Goal: Information Seeking & Learning: Learn about a topic

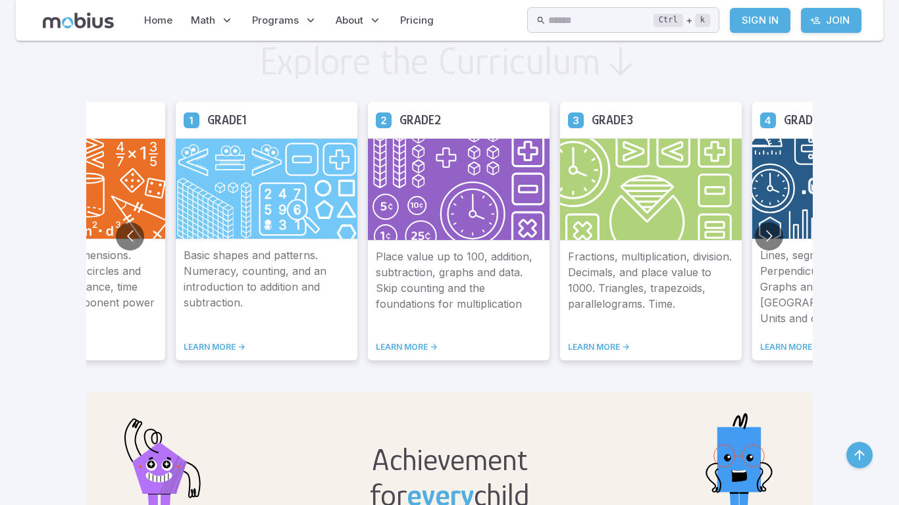
scroll to position [737, 0]
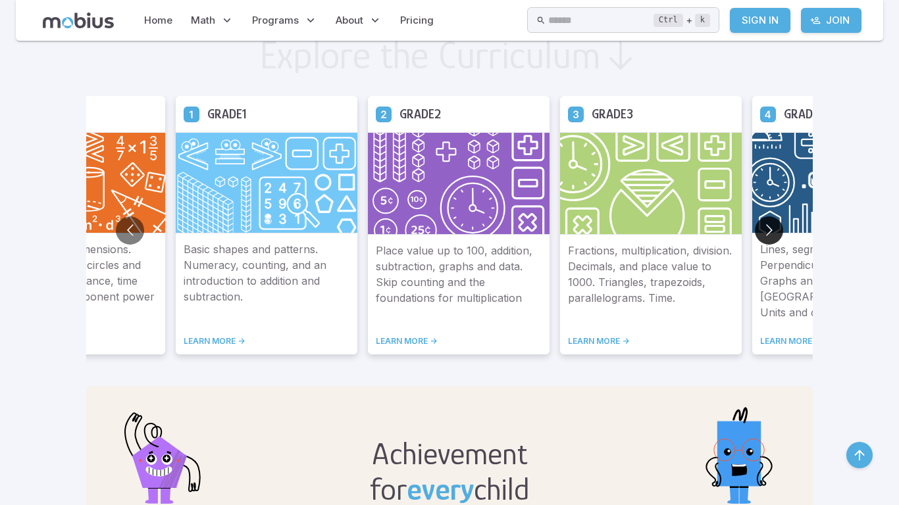
click at [771, 217] on button "Go to next slide" at bounding box center [769, 230] width 28 height 28
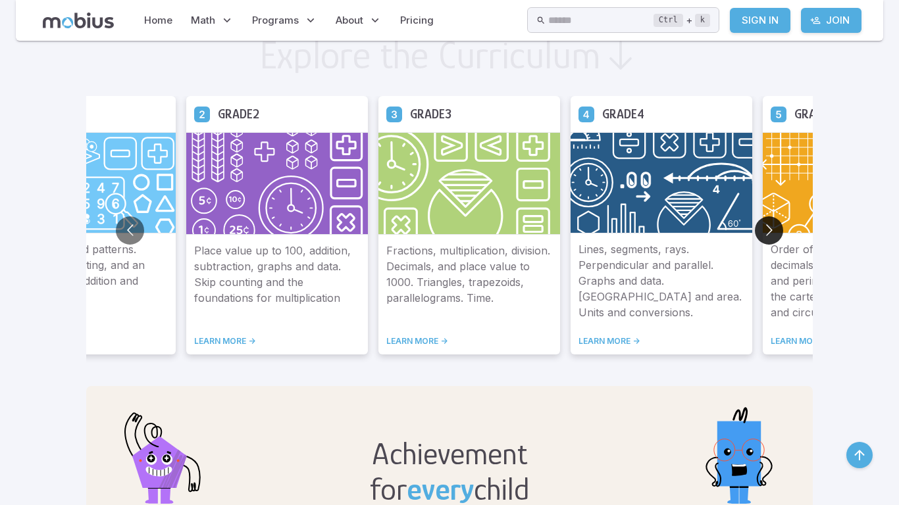
click at [770, 225] on button "Go to next slide" at bounding box center [769, 230] width 28 height 28
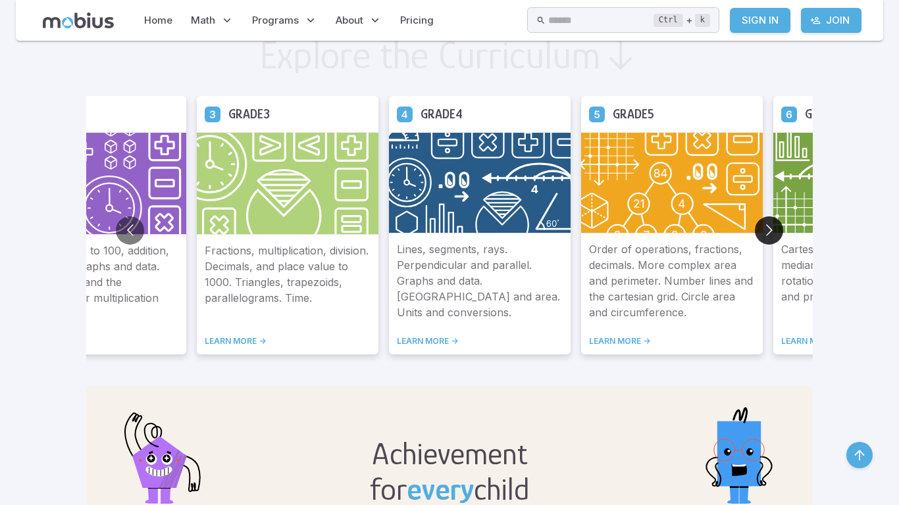
click at [770, 224] on button "Go to next slide" at bounding box center [769, 230] width 28 height 28
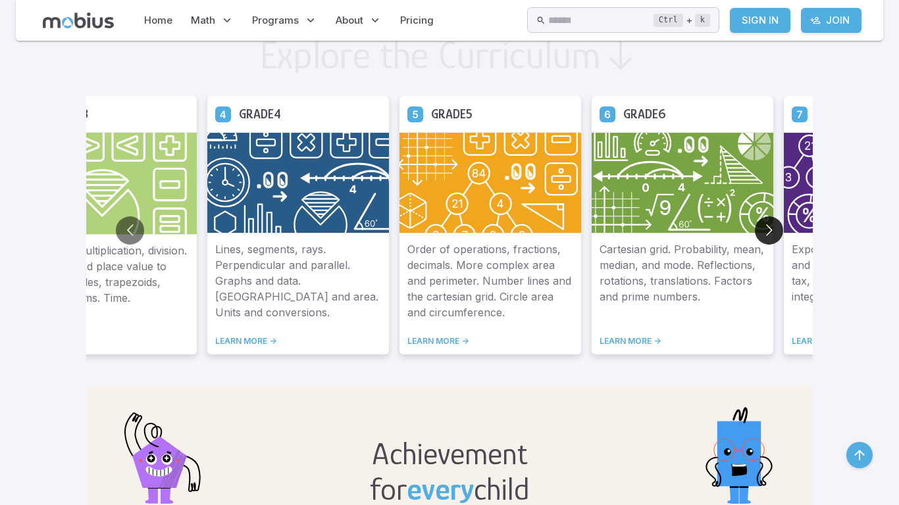
click at [770, 224] on button "Go to next slide" at bounding box center [769, 230] width 28 height 28
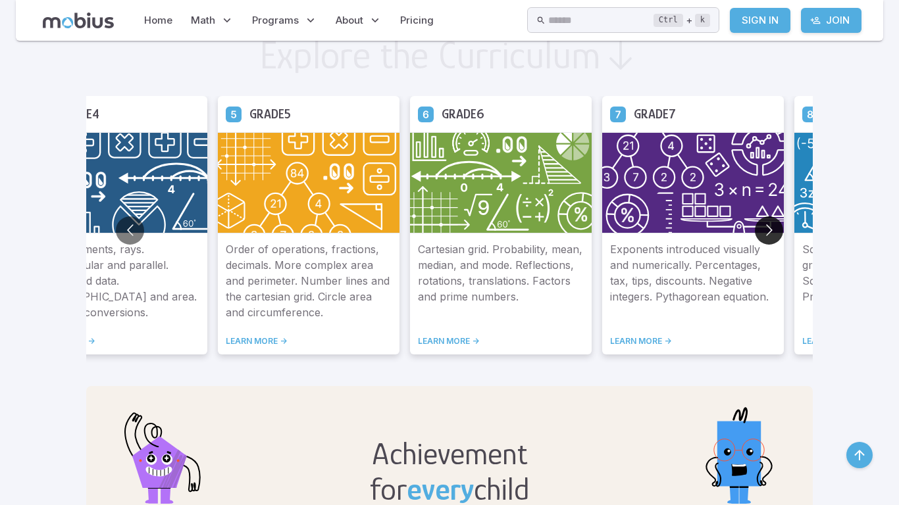
click at [770, 224] on button "Go to next slide" at bounding box center [769, 230] width 28 height 28
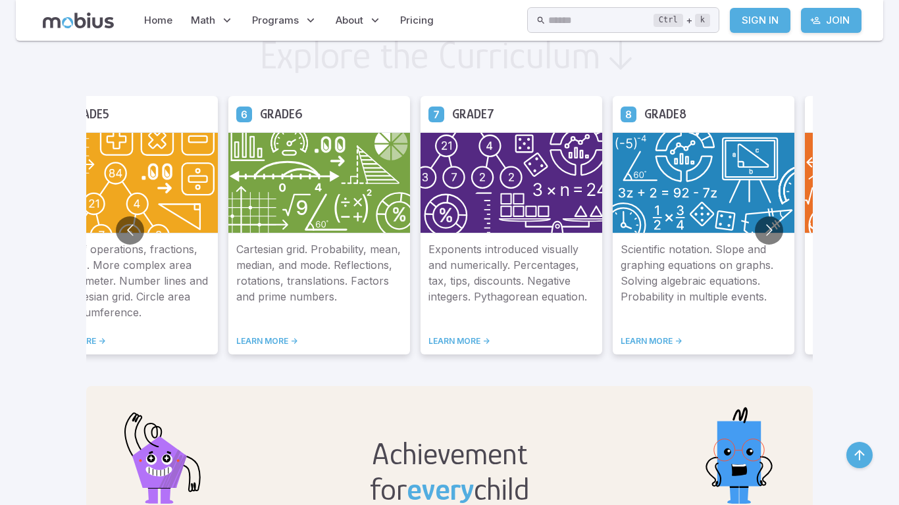
click at [680, 187] on img at bounding box center [703, 182] width 182 height 101
click at [657, 343] on link "LEARN MORE ->" at bounding box center [703, 341] width 166 height 11
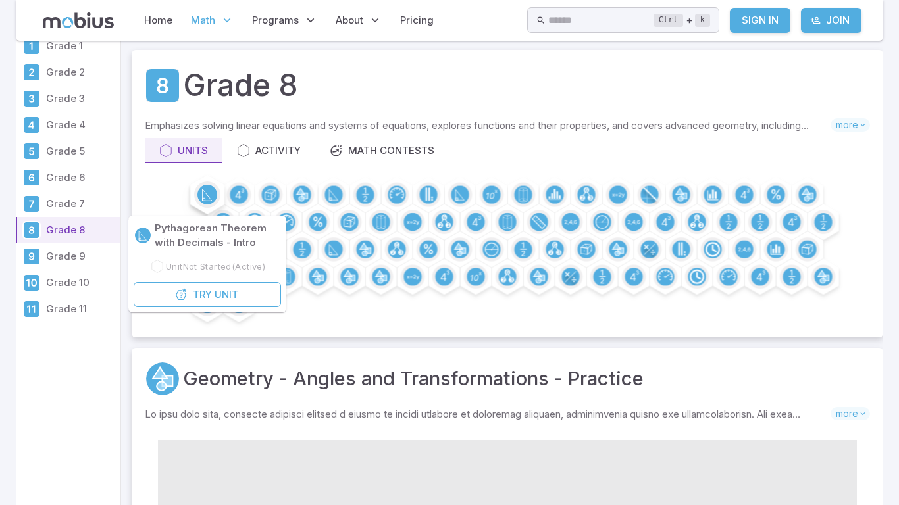
click at [204, 191] on icon at bounding box center [207, 195] width 9 height 12
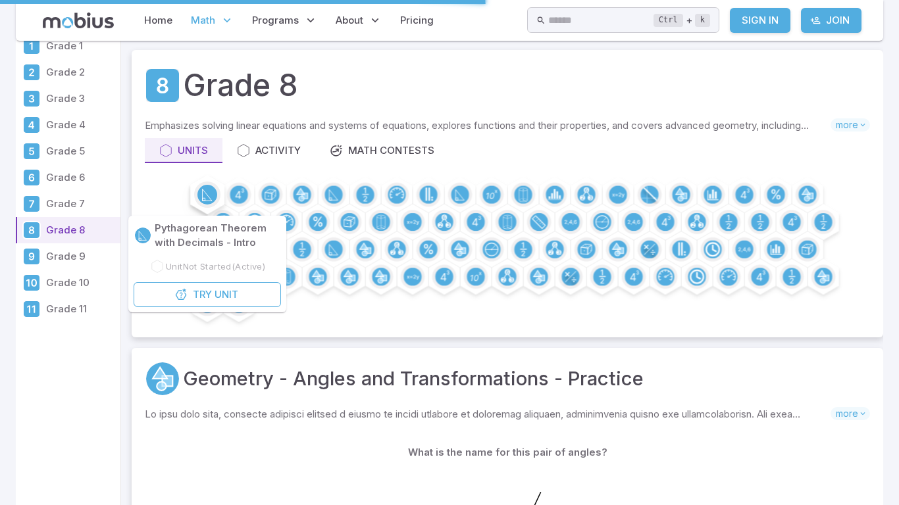
click at [204, 191] on icon at bounding box center [207, 195] width 9 height 12
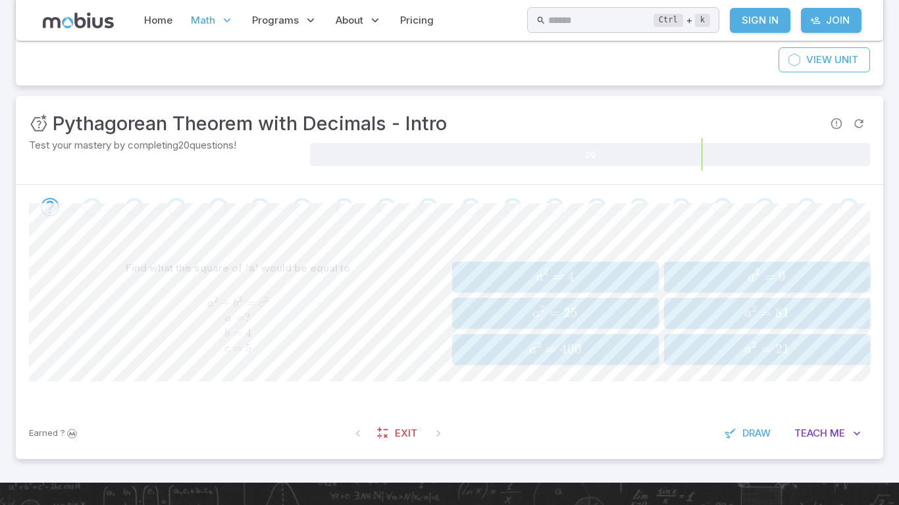
scroll to position [132, 0]
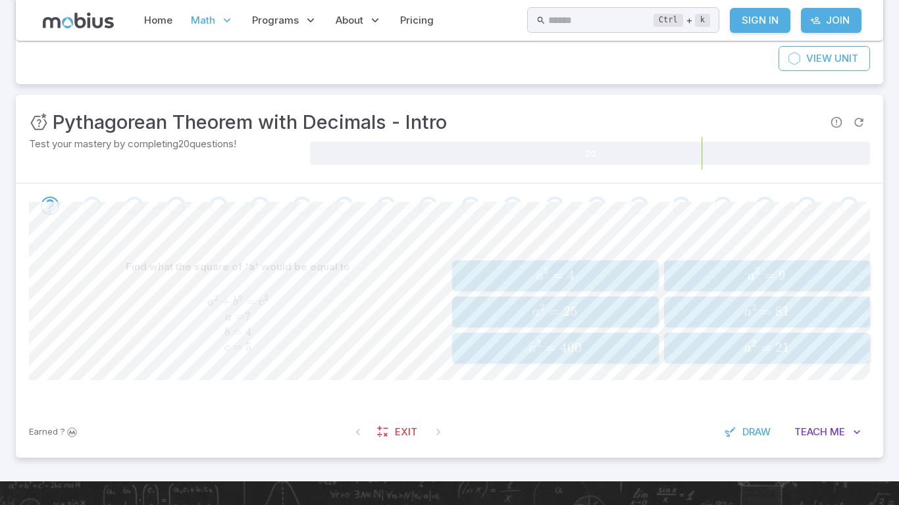
click at [673, 276] on span "a 2 = 9" at bounding box center [767, 276] width 198 height 18
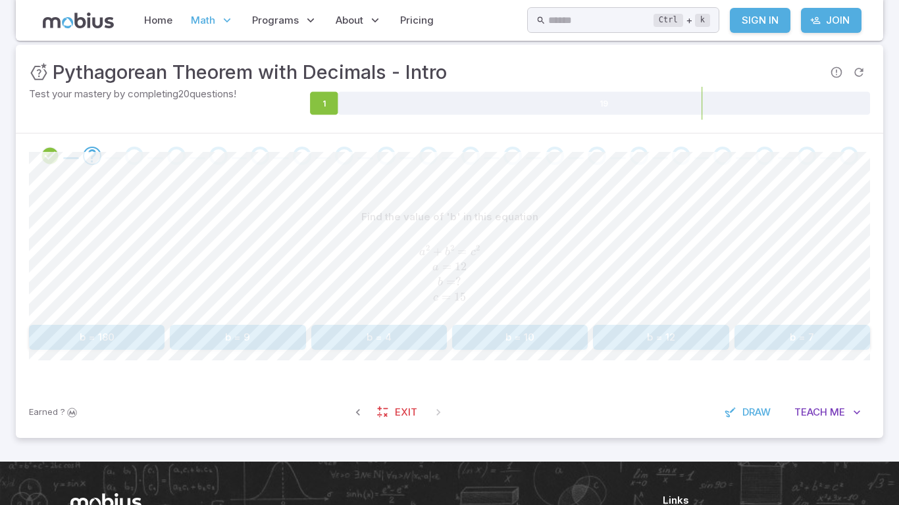
scroll to position [184, 0]
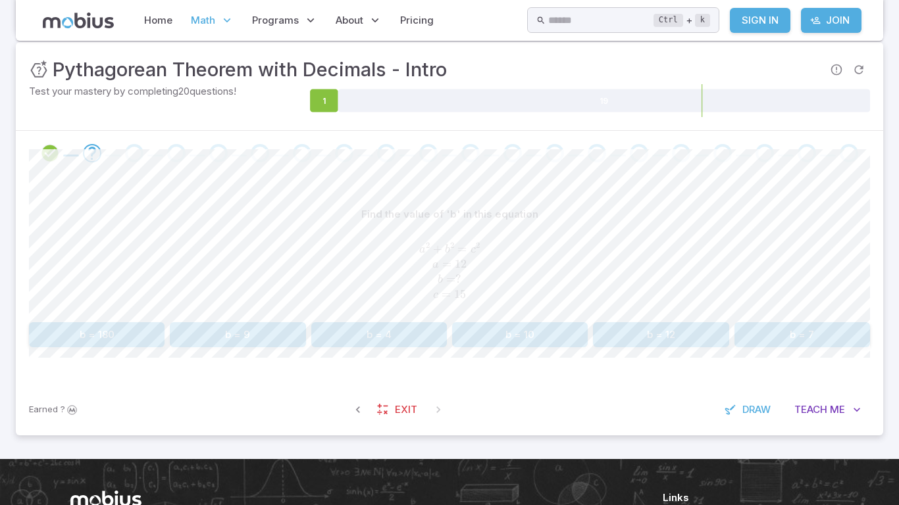
click at [226, 333] on button "b = 9" at bounding box center [238, 334] width 136 height 25
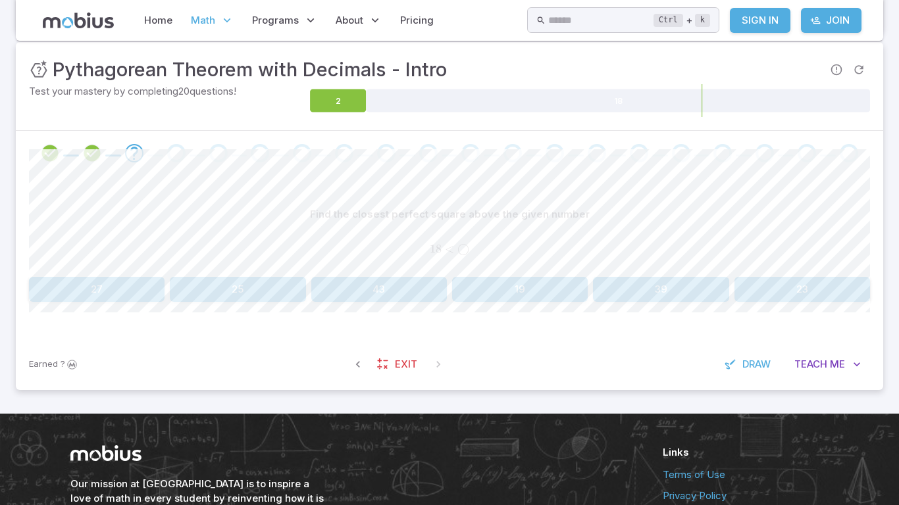
click at [472, 284] on button "19" at bounding box center [520, 289] width 136 height 25
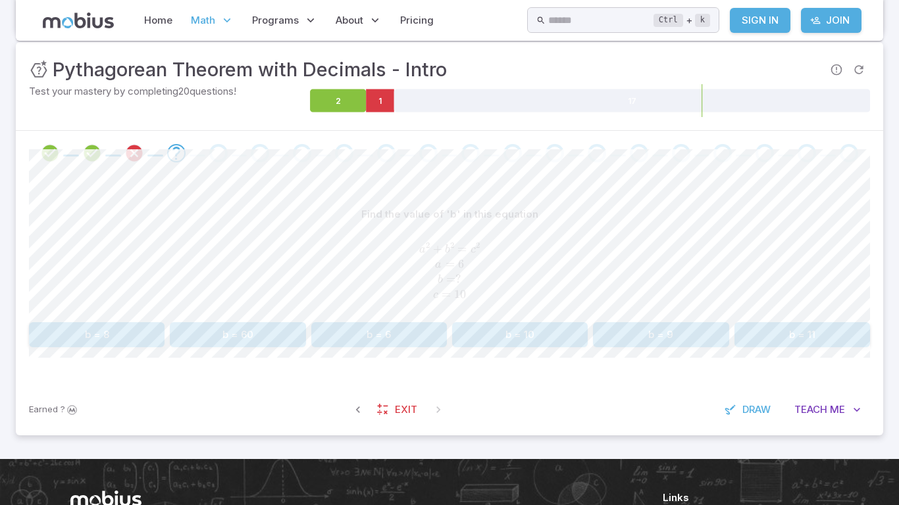
click at [653, 327] on button "b = 9" at bounding box center [661, 334] width 136 height 25
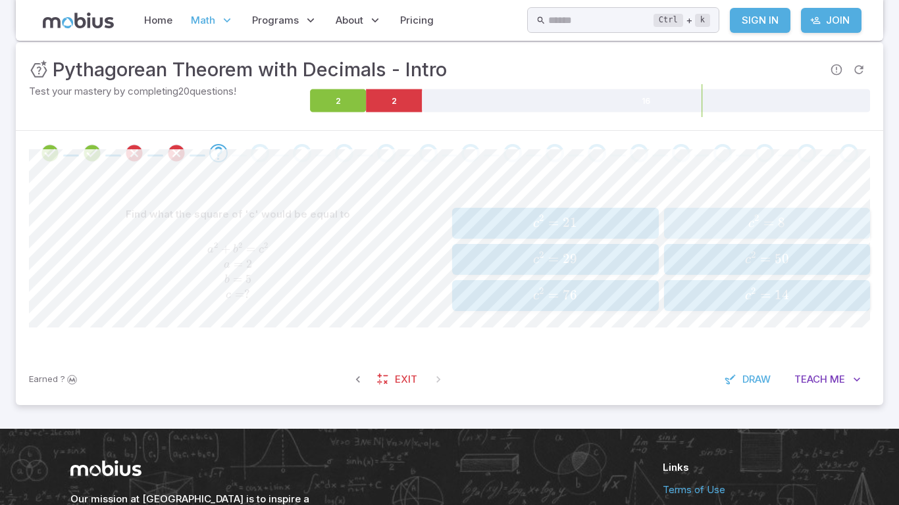
click at [855, 212] on button "c 2 = 8 c^2 = 8 c 2 = 8" at bounding box center [767, 223] width 207 height 31
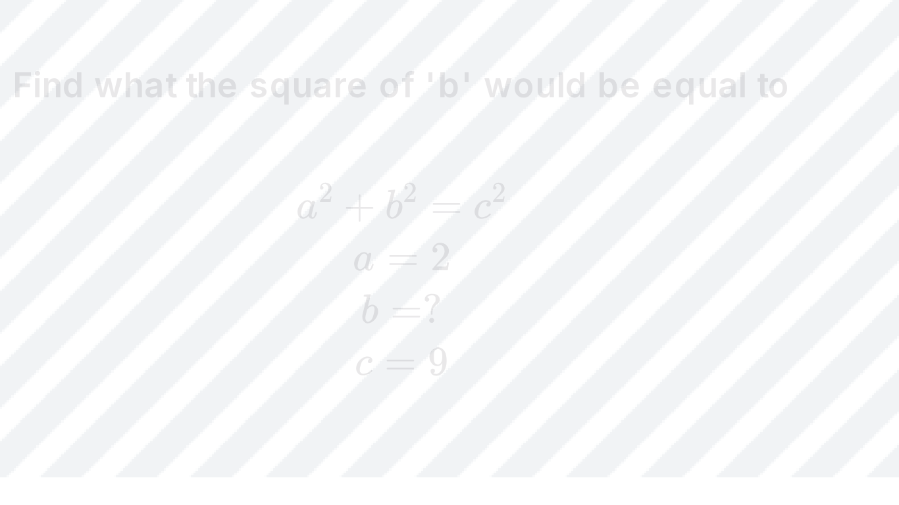
click at [274, 274] on span "a 2 + b 2 = c 2 a = 2 b = ? c = 9" at bounding box center [238, 272] width 418 height 60
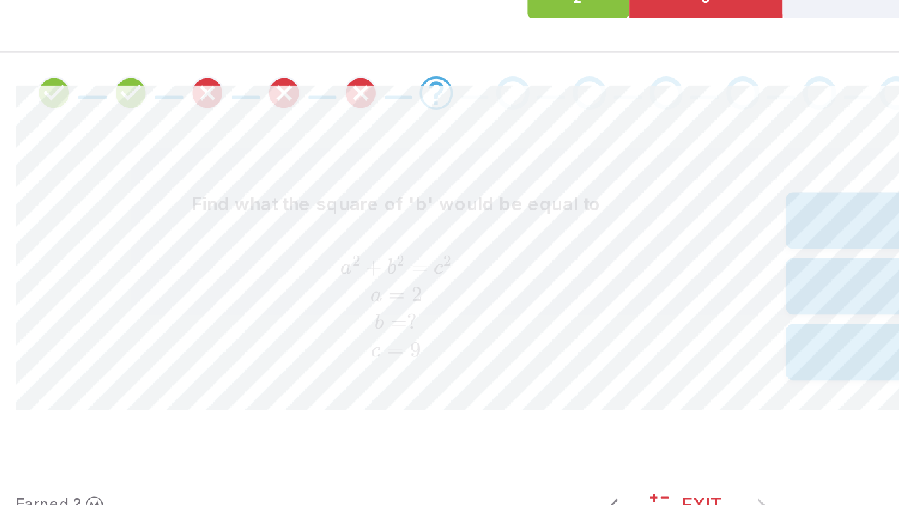
drag, startPoint x: 378, startPoint y: 314, endPoint x: 292, endPoint y: 299, distance: 87.0
click at [292, 299] on div "Find what the square of 'b' would be equal to a 2 + b 2 = c 2 a = 2 b = ? c = 9…" at bounding box center [238, 259] width 418 height 115
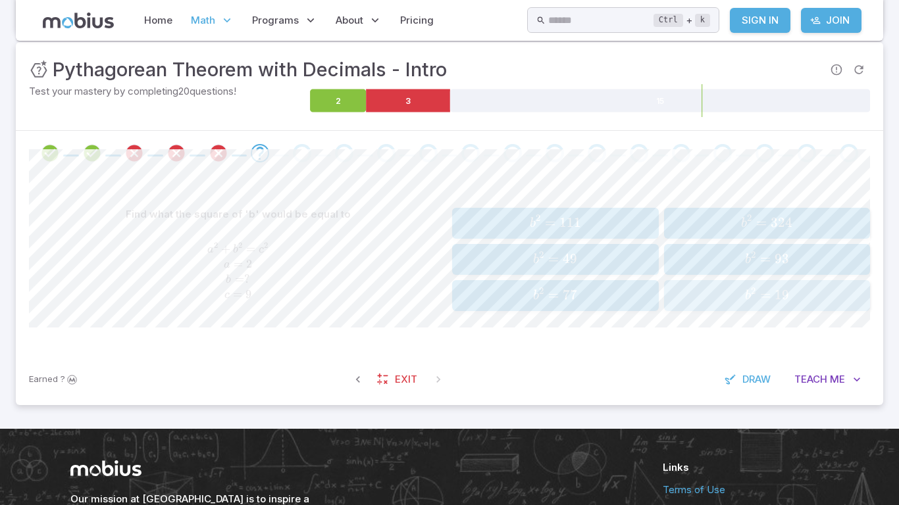
click at [777, 290] on span "19" at bounding box center [781, 295] width 14 height 16
click at [773, 255] on span "a 2 =" at bounding box center [759, 260] width 31 height 18
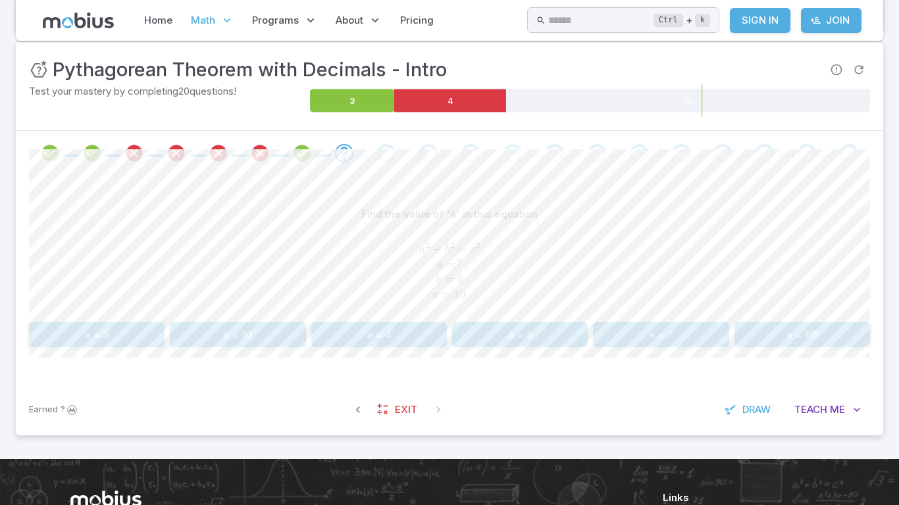
click at [385, 324] on button "a = 4" at bounding box center [379, 334] width 136 height 25
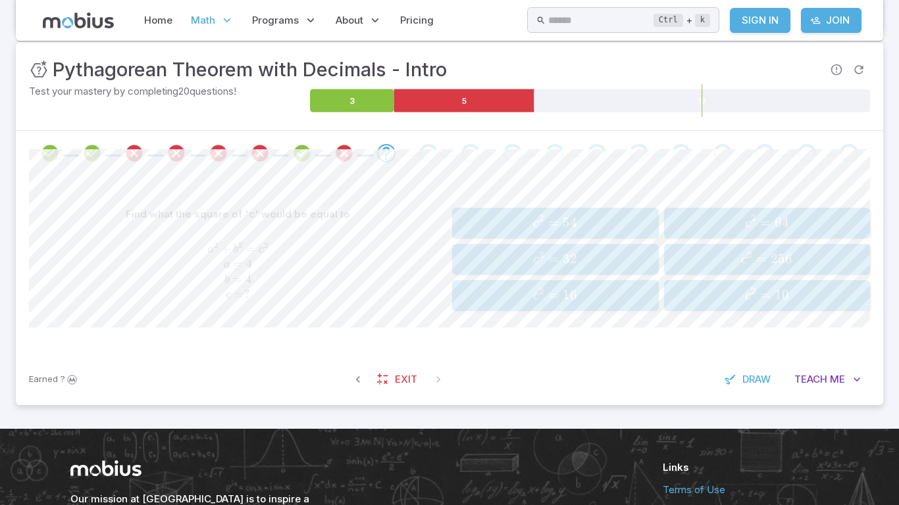
click at [753, 214] on span "2" at bounding box center [753, 217] width 5 height 11
click at [576, 306] on button "a 2 = 22 a^2 = 22 a 2 = 22" at bounding box center [555, 295] width 207 height 31
drag, startPoint x: 625, startPoint y: 219, endPoint x: 632, endPoint y: 220, distance: 7.4
click at [632, 220] on span "c 2 = 11" at bounding box center [555, 223] width 198 height 18
click at [708, 283] on button "c 2 = 22 c^2 = 22 c 2 = 22" at bounding box center [767, 295] width 207 height 31
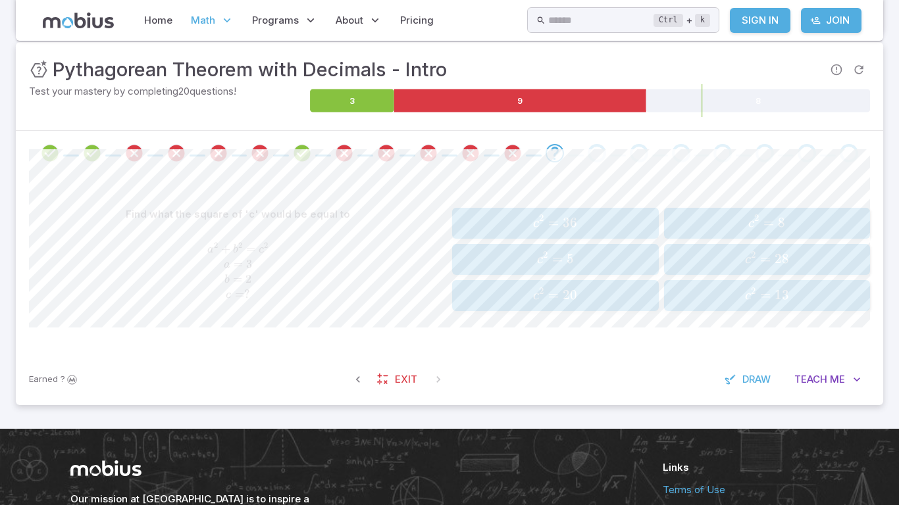
click at [502, 365] on div "Earned ? Exit Draw Teach Me" at bounding box center [449, 379] width 867 height 51
click at [735, 216] on span "c 2 = 8" at bounding box center [767, 223] width 198 height 18
click at [735, 216] on span "a 2 = 400" at bounding box center [767, 223] width 198 height 18
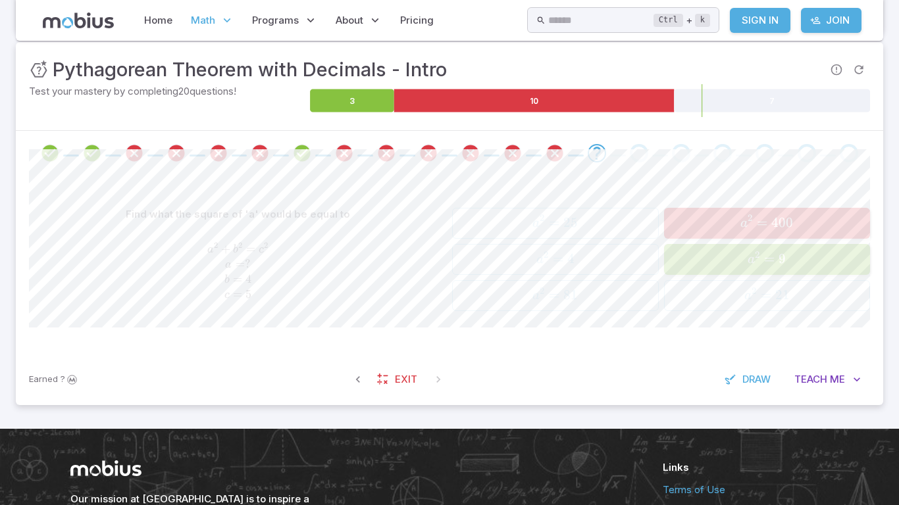
click at [735, 216] on span "a 2 = 400" at bounding box center [767, 223] width 198 height 18
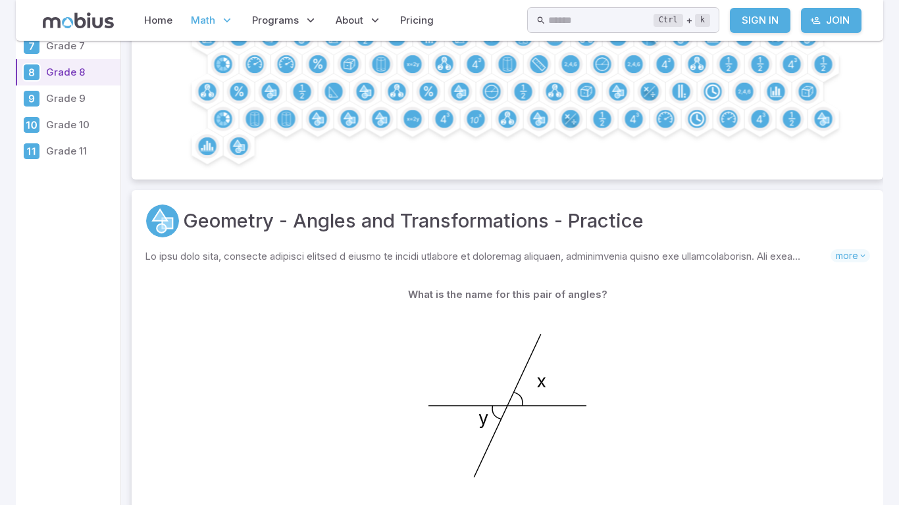
scroll to position [26, 0]
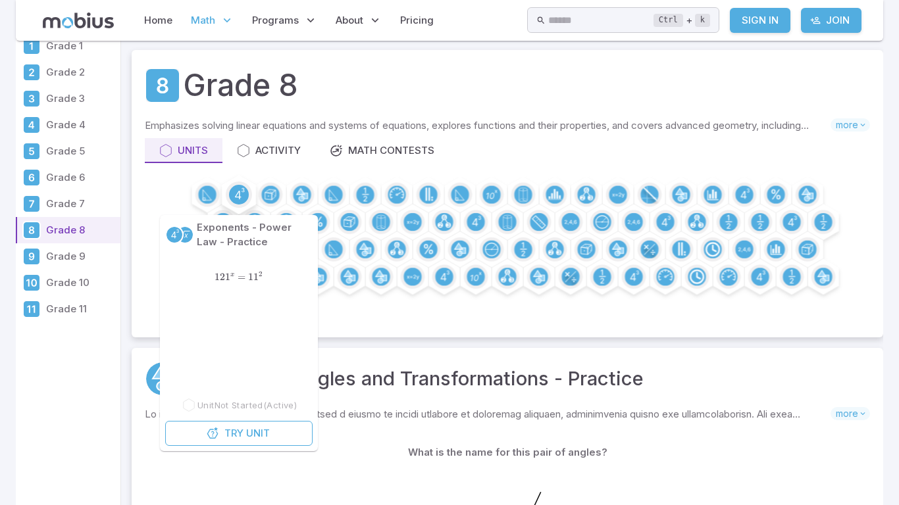
drag, startPoint x: 228, startPoint y: 192, endPoint x: 238, endPoint y: 186, distance: 11.9
click at [238, 186] on div at bounding box center [239, 195] width 26 height 26
click at [238, 186] on circle at bounding box center [239, 195] width 20 height 20
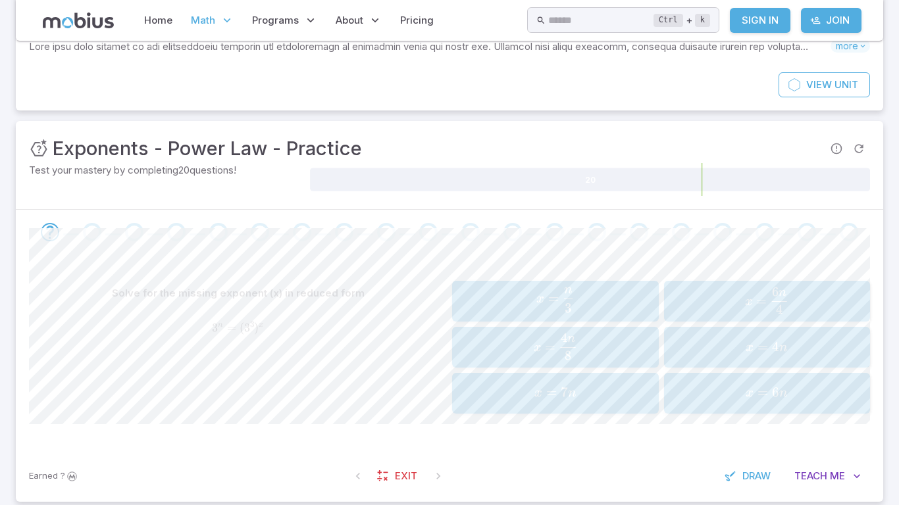
scroll to position [132, 0]
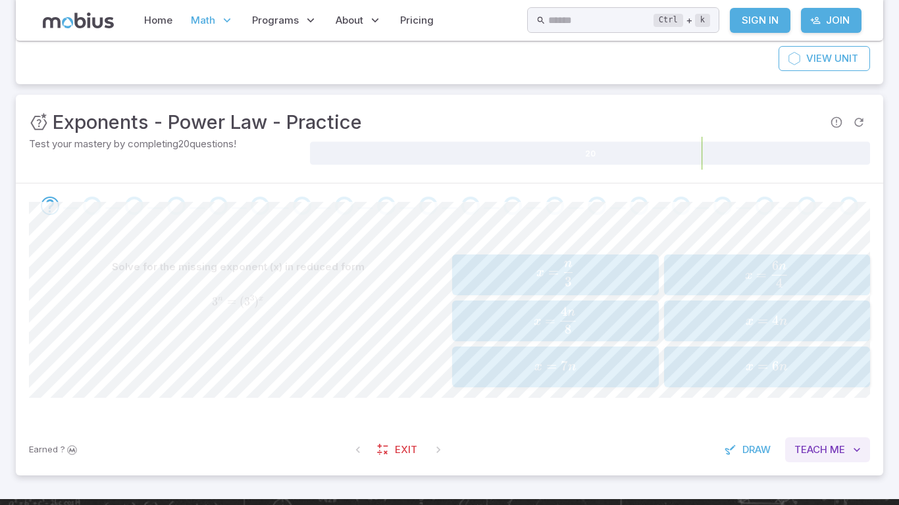
click at [831, 445] on span "Me" at bounding box center [837, 450] width 15 height 14
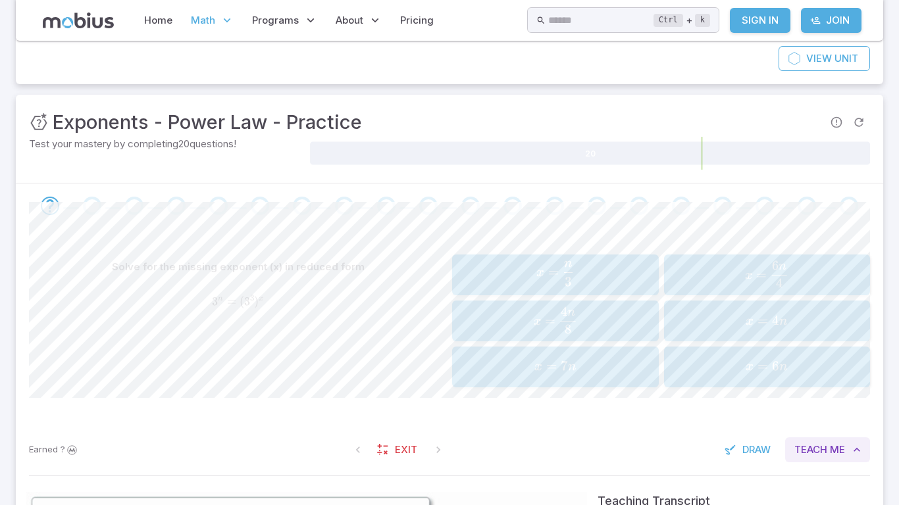
click at [831, 445] on span "Me" at bounding box center [837, 450] width 15 height 14
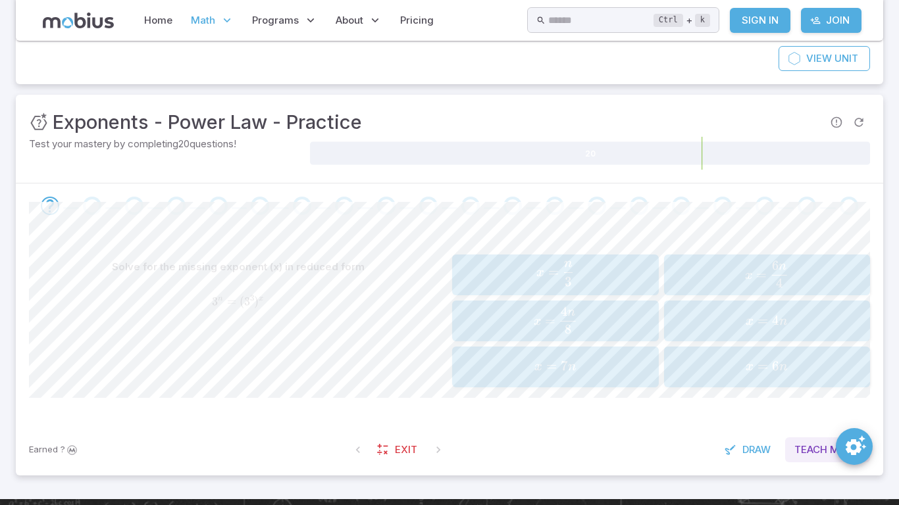
click at [831, 445] on span "Me" at bounding box center [837, 450] width 15 height 14
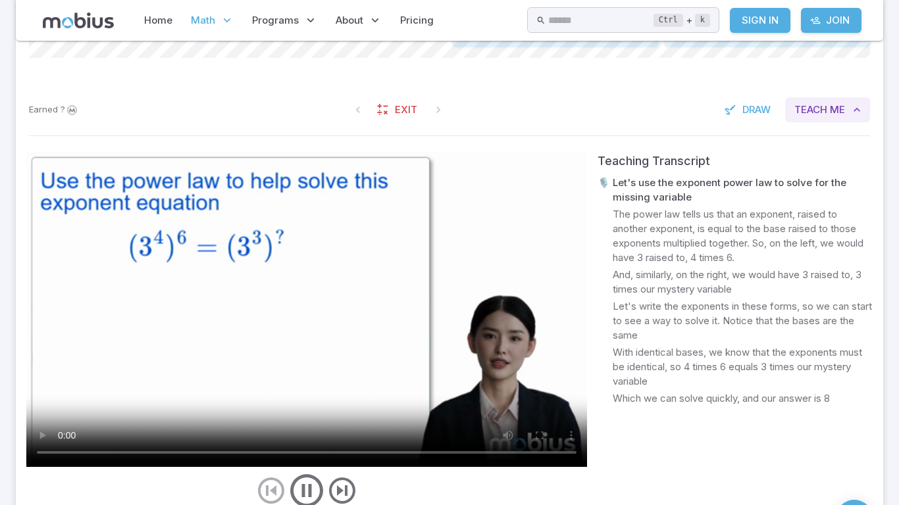
scroll to position [500, 0]
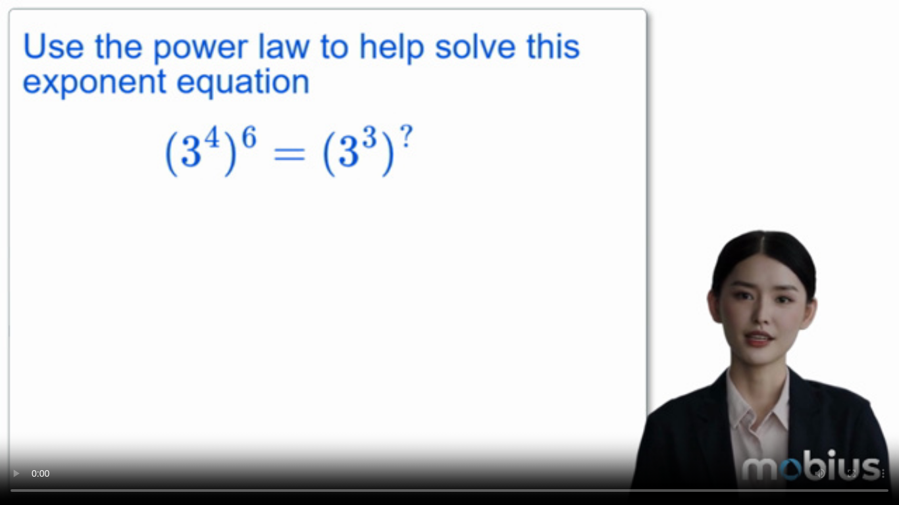
click at [535, 403] on video at bounding box center [449, 252] width 899 height 505
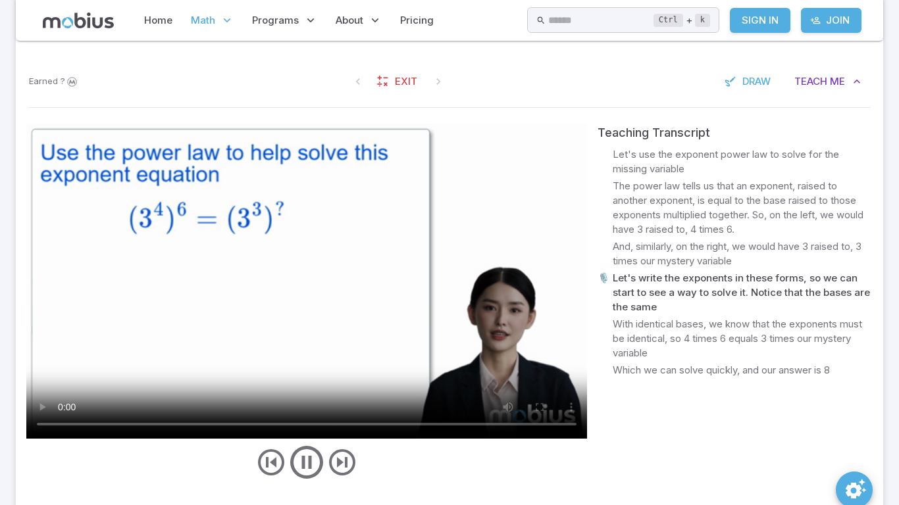
click at [319, 332] on video at bounding box center [306, 281] width 560 height 315
click at [438, 209] on video at bounding box center [306, 281] width 560 height 315
click at [410, 80] on span "Exit" at bounding box center [406, 81] width 22 height 14
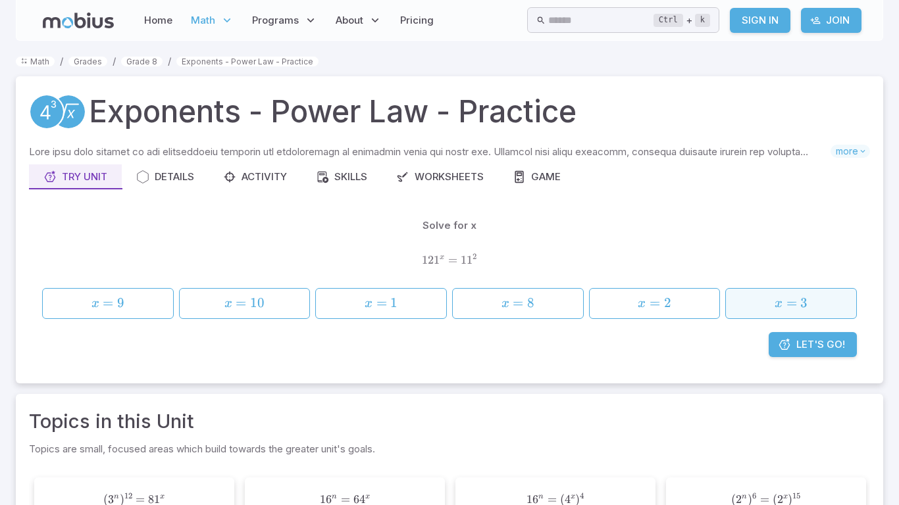
click at [809, 312] on span "x = 3" at bounding box center [791, 304] width 122 height 18
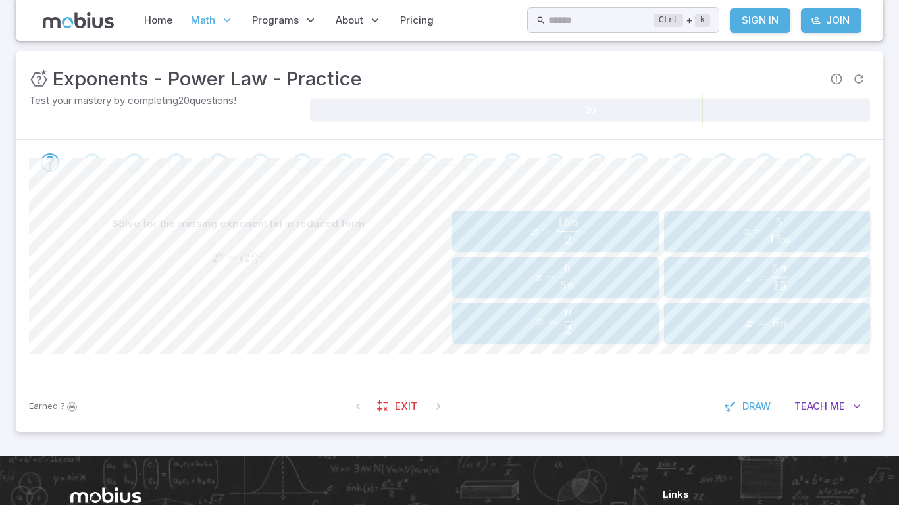
scroll to position [184, 0]
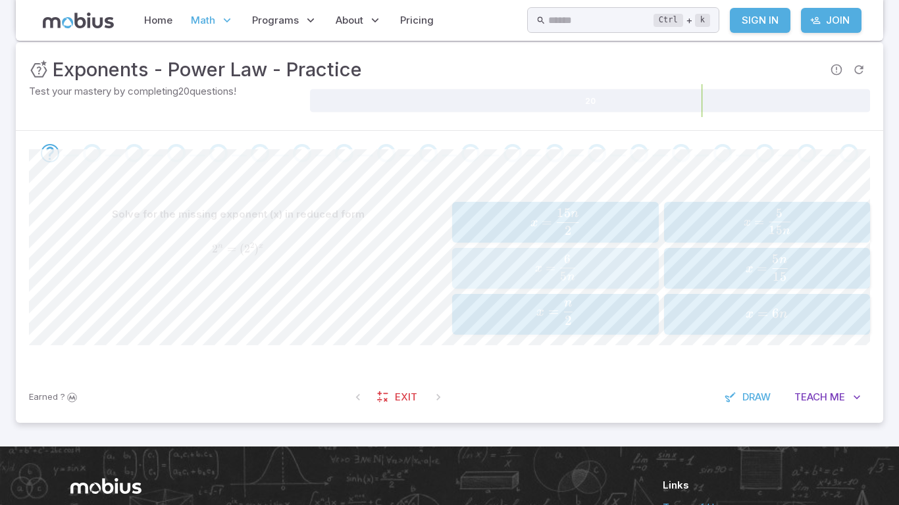
click at [625, 279] on span "x = 5 n 6 ​" at bounding box center [556, 268] width 168 height 26
click at [761, 230] on span "x = 3 n ​" at bounding box center [767, 221] width 198 height 25
click at [581, 277] on span "x = 2 2 n ​" at bounding box center [553, 268] width 186 height 26
click at [620, 234] on div "x = n 4 x=\frac{n}{4} x = 4 n ​" at bounding box center [555, 222] width 198 height 30
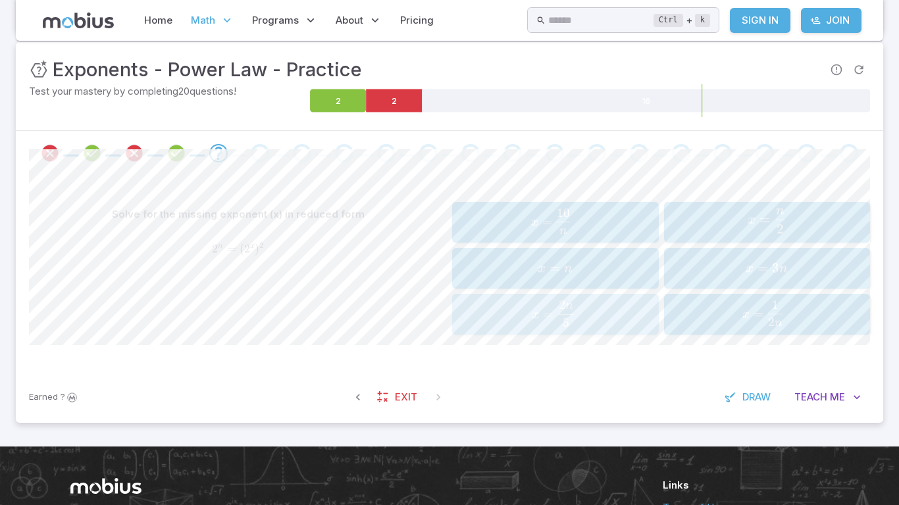
click at [627, 315] on span "x = 5 2 n ​" at bounding box center [553, 314] width 186 height 26
click at [572, 310] on span "n" at bounding box center [568, 303] width 9 height 18
click at [494, 280] on span "x = 3 n 2 ​" at bounding box center [551, 268] width 175 height 26
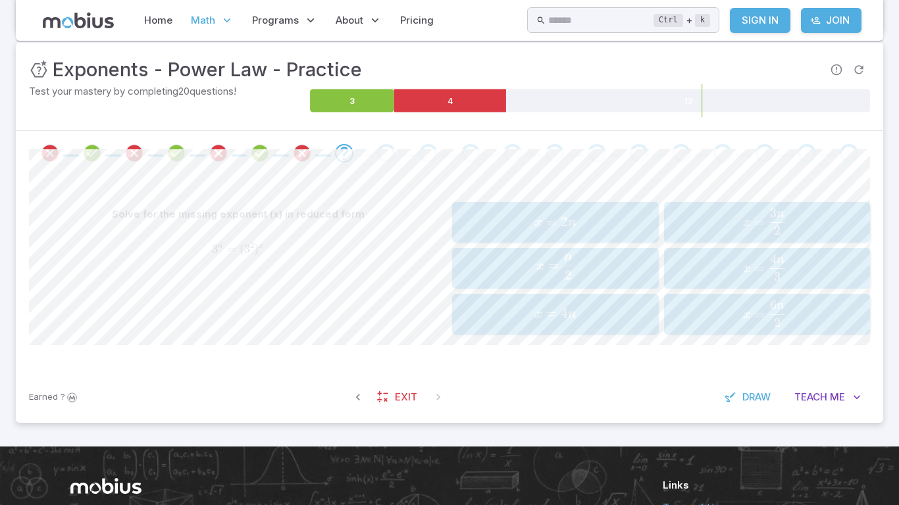
click at [688, 230] on span "x = 2 3 n ​" at bounding box center [765, 222] width 186 height 26
click at [790, 264] on span "x = 2 n ​" at bounding box center [767, 267] width 198 height 25
click at [572, 276] on span "4 n" at bounding box center [568, 269] width 16 height 18
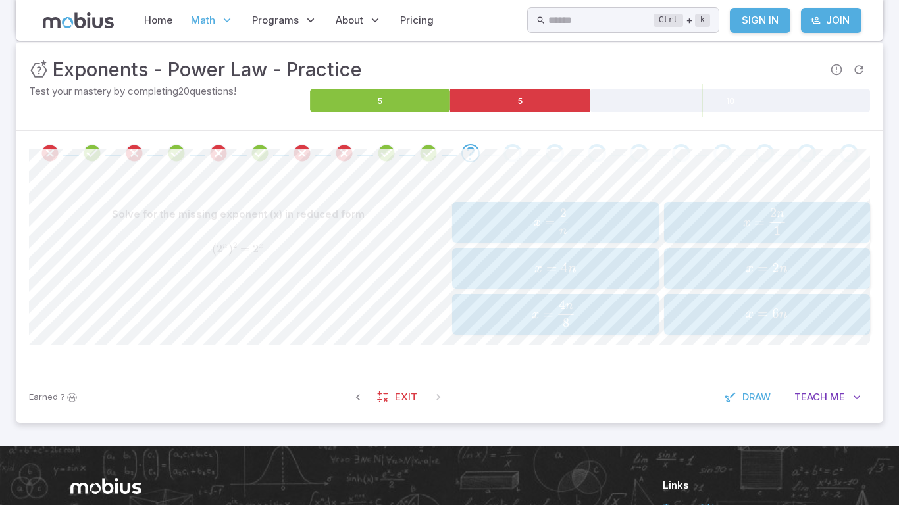
click at [590, 235] on div "x = 2 n x=\frac{2}{n} x = n 2 ​" at bounding box center [555, 222] width 198 height 30
click at [572, 316] on span "n" at bounding box center [572, 314] width 9 height 13
click at [583, 210] on span "x = 5 n ​" at bounding box center [555, 221] width 198 height 25
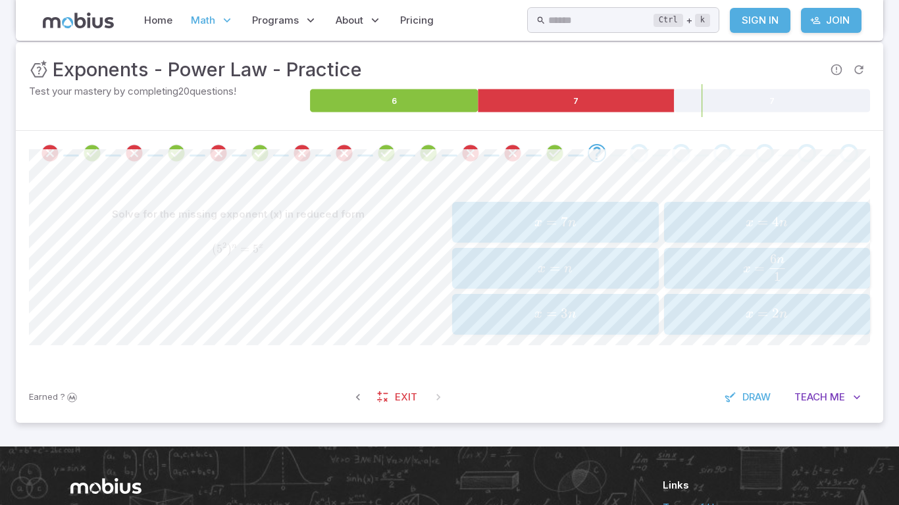
click at [703, 325] on div "x = 2 n x=2n x = 2 n" at bounding box center [767, 314] width 198 height 30
click at [555, 282] on div "x = 2 n x=\frac{2}{n} x = n 2 ​" at bounding box center [555, 268] width 198 height 30
click at [563, 236] on span "2" at bounding box center [565, 231] width 7 height 16
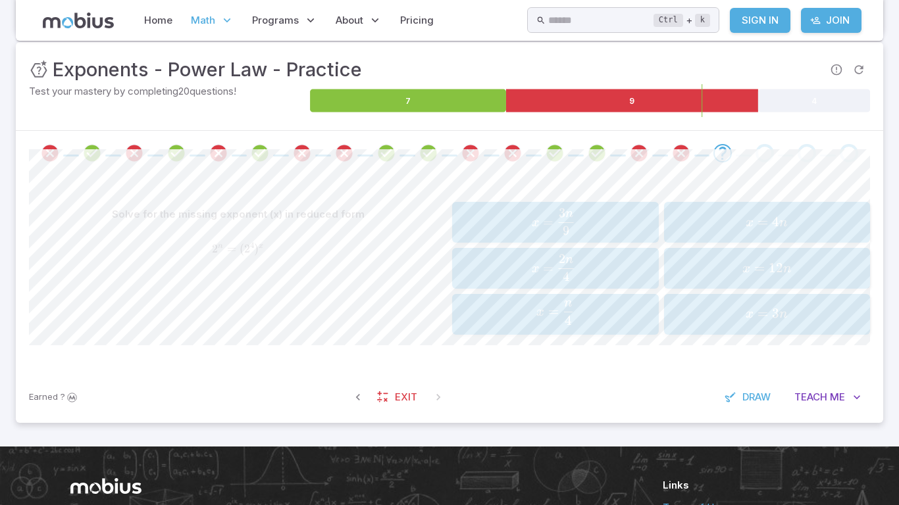
click at [586, 315] on span "x = 4 n ​" at bounding box center [555, 313] width 198 height 25
click at [568, 276] on span "button" at bounding box center [568, 274] width 9 height 9
click at [718, 274] on span "x = 3 n" at bounding box center [767, 269] width 198 height 18
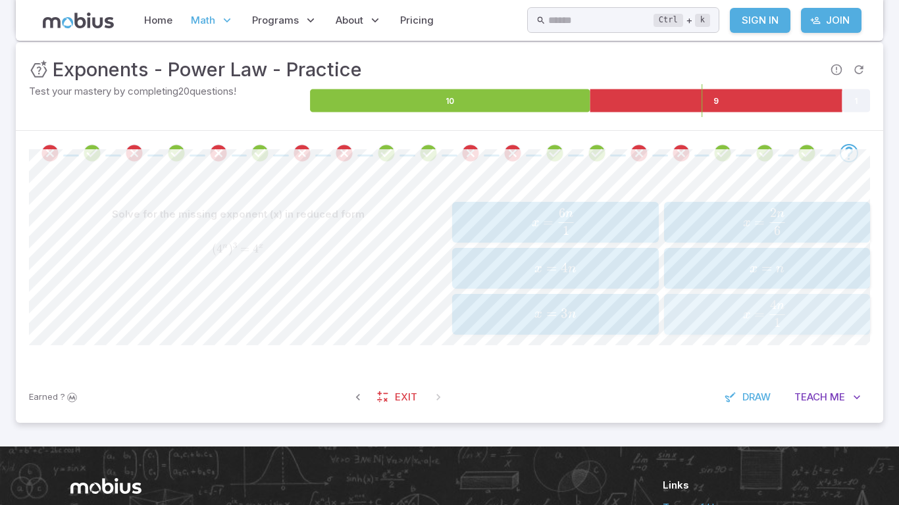
click at [665, 312] on button "x = 4 n 1 x=\frac{4n}{1} x = 1 4 n ​" at bounding box center [767, 314] width 207 height 41
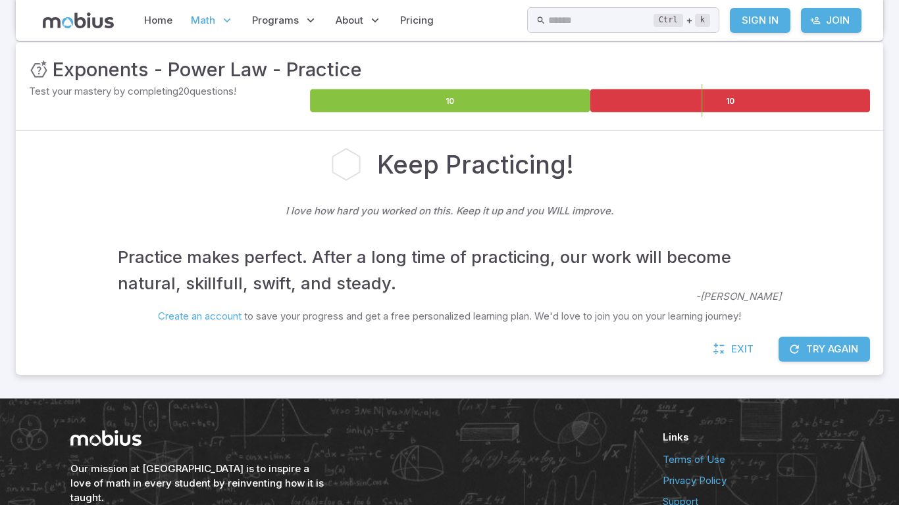
click at [813, 347] on button "Try Again" at bounding box center [823, 349] width 91 height 25
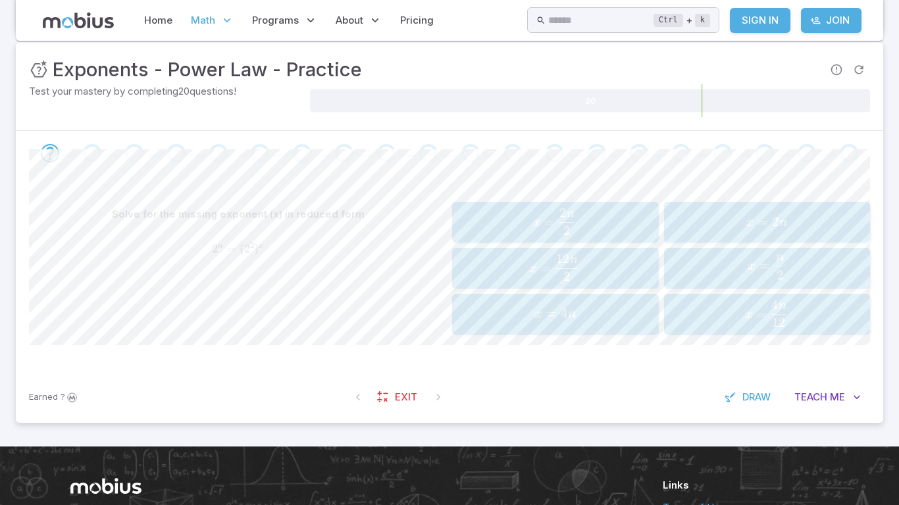
click at [842, 214] on span "x = 2 n" at bounding box center [767, 223] width 198 height 18
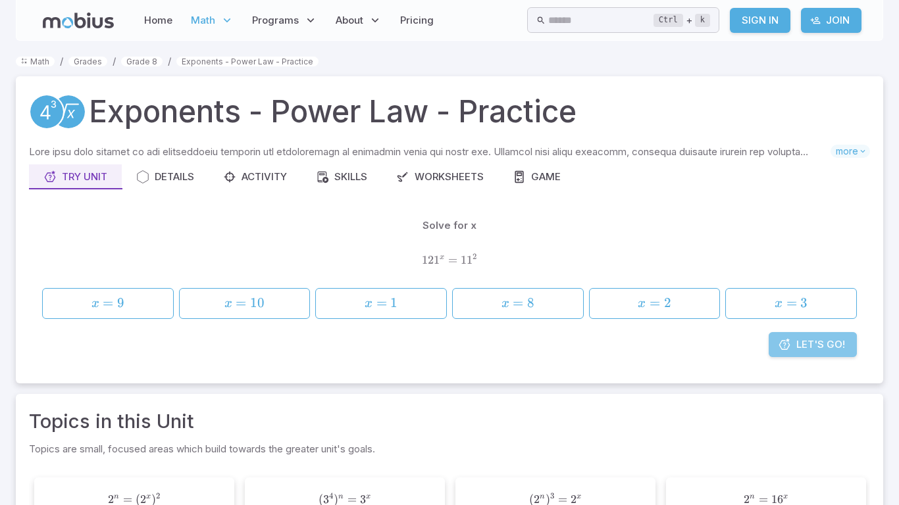
click at [823, 348] on span "Let's Go!" at bounding box center [820, 344] width 49 height 14
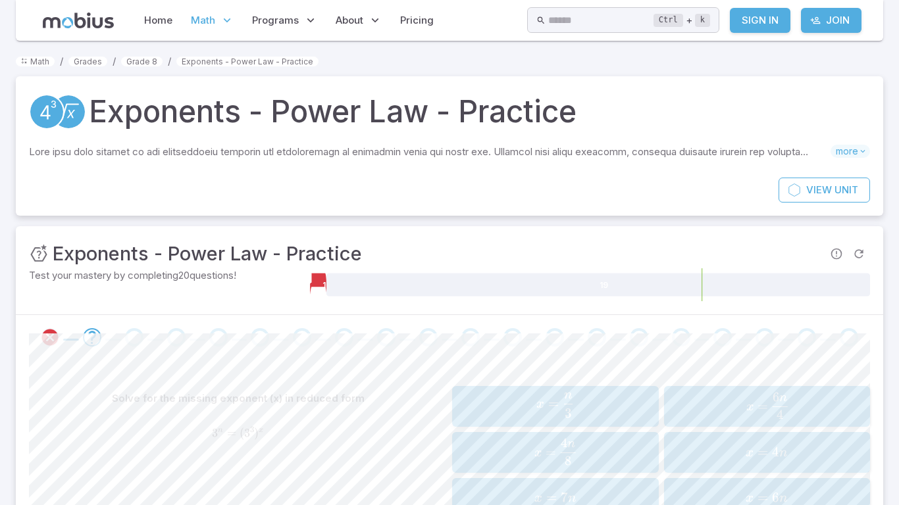
scroll to position [309, 0]
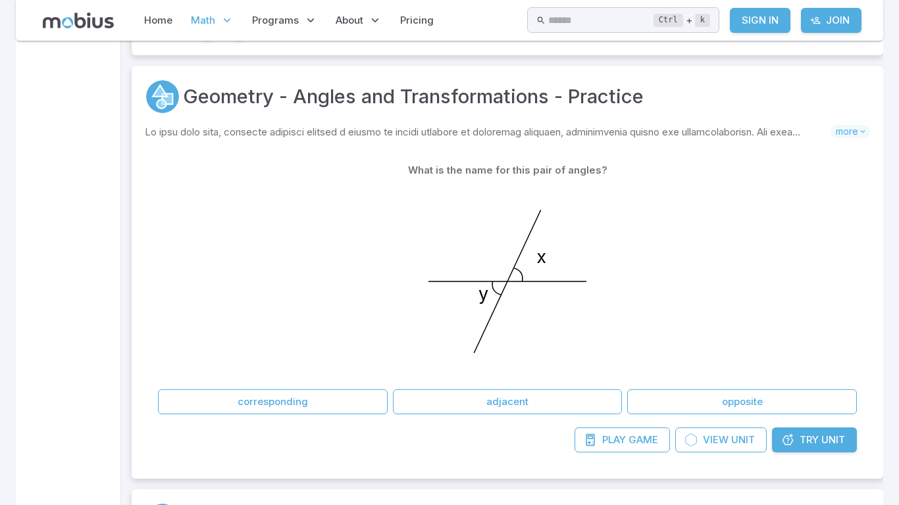
scroll to position [26, 0]
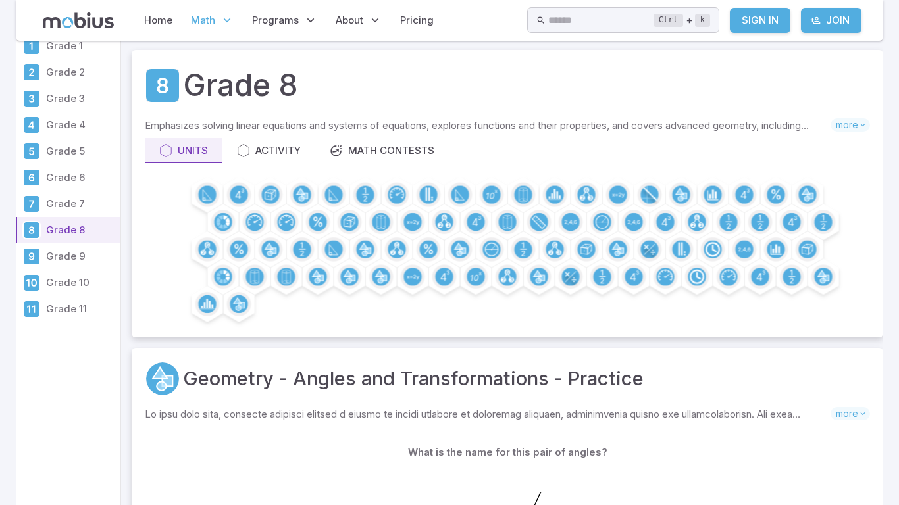
click at [403, 336] on div "Grade 8 Emphasizes solving linear equations and systems of equations, explores …" at bounding box center [507, 193] width 751 height 287
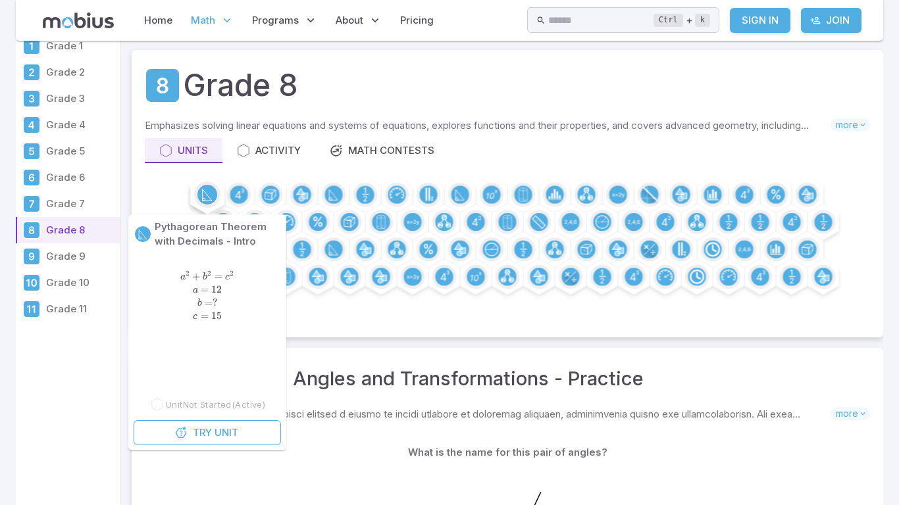
click at [203, 187] on circle at bounding box center [207, 195] width 20 height 20
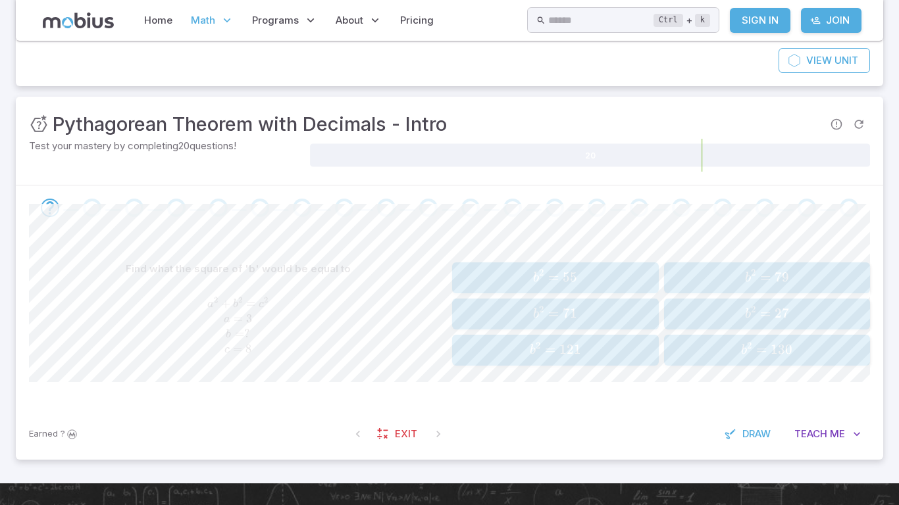
scroll to position [132, 0]
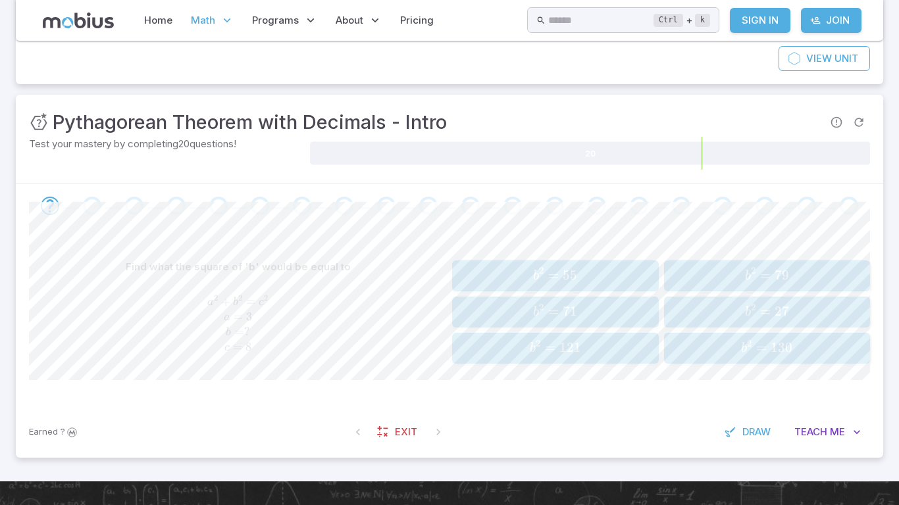
click at [534, 288] on button "b 2 = 55 b^2 = 55 b 2 = 55" at bounding box center [555, 276] width 207 height 31
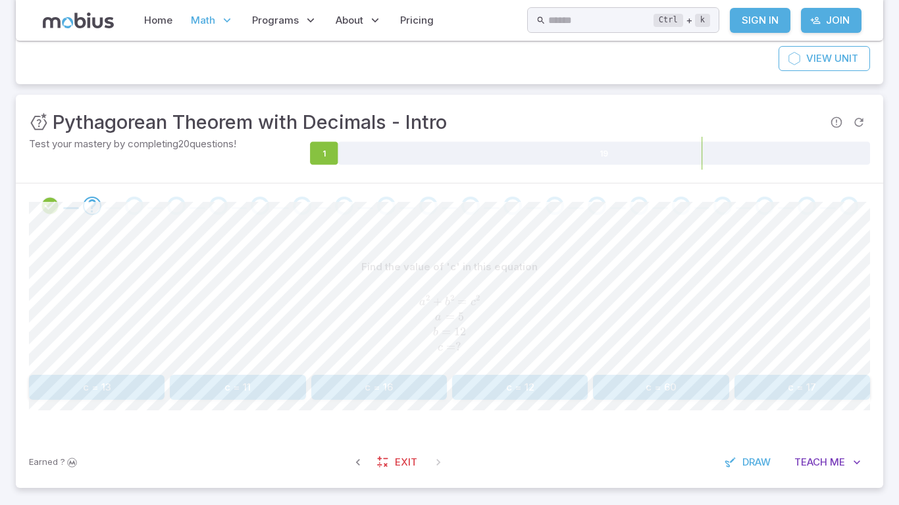
click at [820, 391] on button "c = 17" at bounding box center [802, 387] width 136 height 25
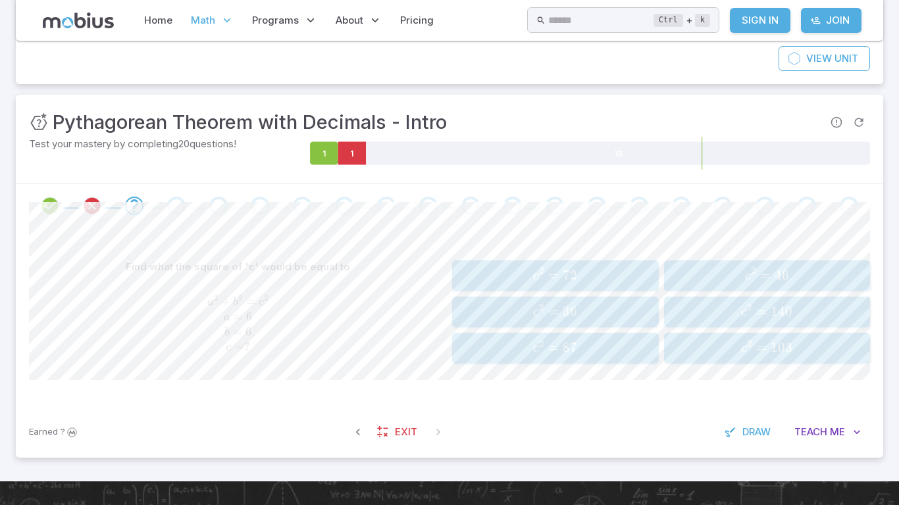
click at [714, 269] on span "c 2 = 46" at bounding box center [767, 276] width 198 height 18
click at [732, 304] on span "a 2 = 65" at bounding box center [767, 312] width 198 height 18
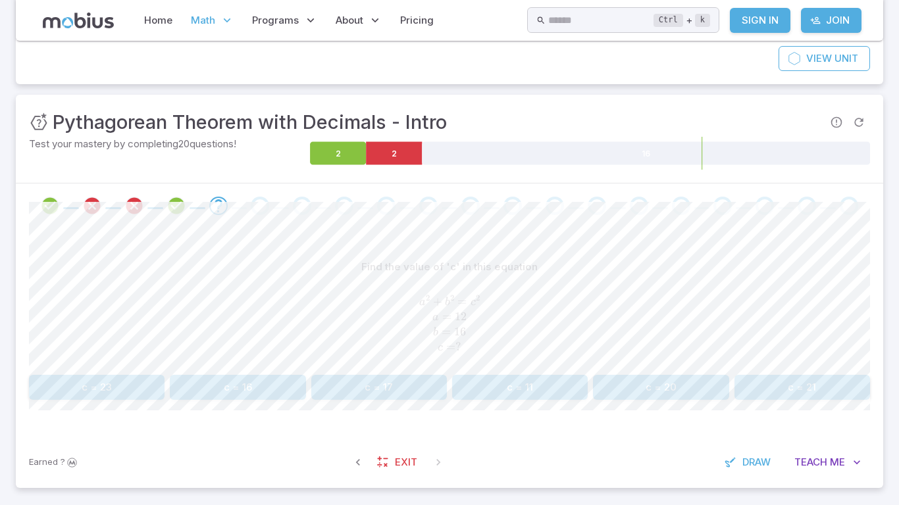
click at [130, 377] on button "c = 23" at bounding box center [97, 387] width 136 height 25
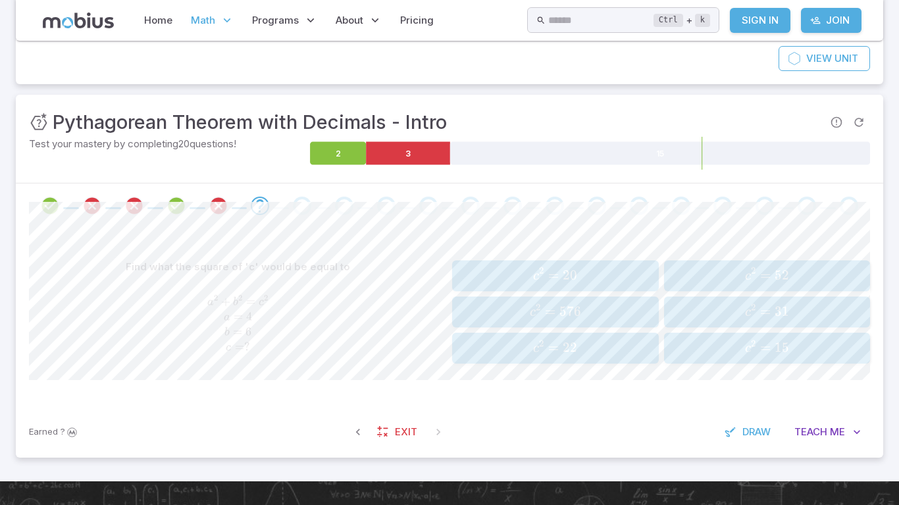
click at [745, 321] on div "c 2 = 31 c^2 = 31 c 2 = 31" at bounding box center [767, 312] width 198 height 20
click at [595, 338] on div "a 2 = 39 a^2 = 39 a 2 = 39" at bounding box center [555, 348] width 198 height 20
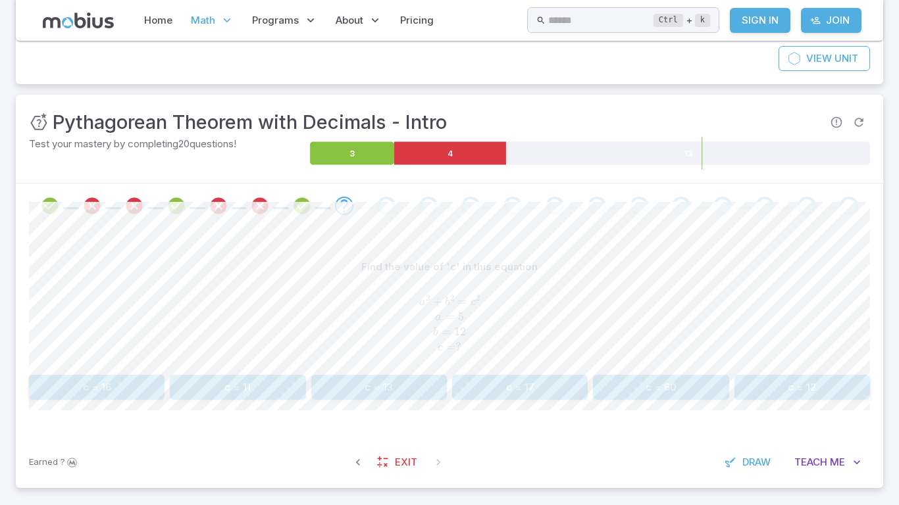
click at [552, 395] on button "c = 17" at bounding box center [520, 387] width 136 height 25
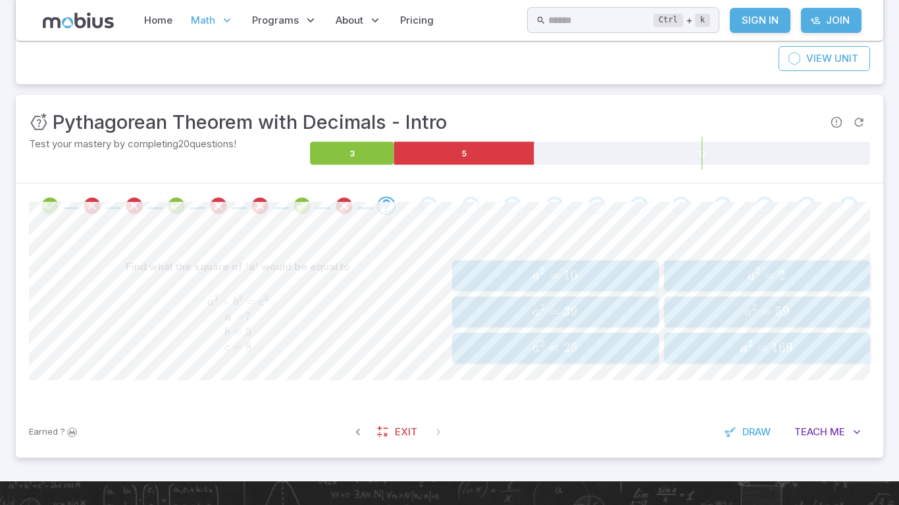
click at [591, 328] on div "a 2 = 10 a^2 = 10 a 2 = 10 a 2 = 39 a^2 = 39 a 2 = 39 a 2 = 25 a^2 = 25 a 2 = 2…" at bounding box center [661, 312] width 418 height 103
click at [588, 309] on span "a 2 = 39" at bounding box center [555, 312] width 198 height 18
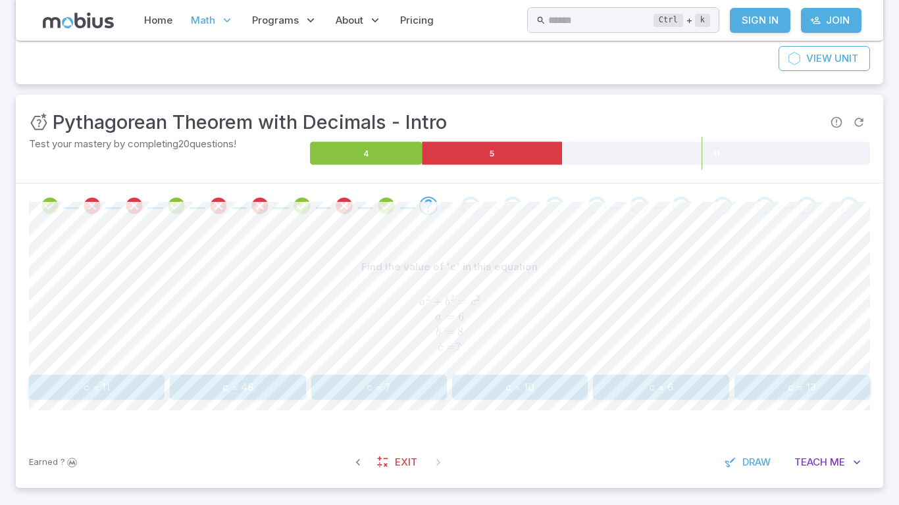
click at [765, 387] on button "c = 13" at bounding box center [802, 387] width 136 height 25
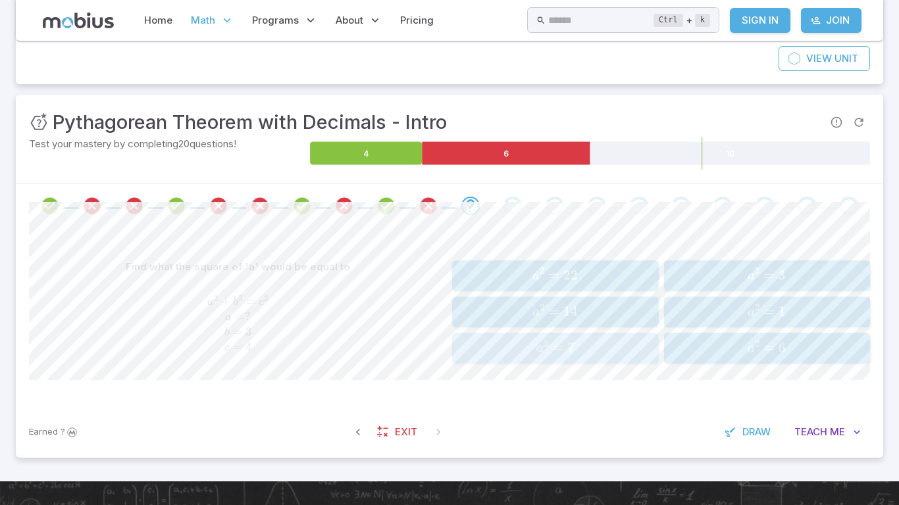
click at [554, 354] on span "=" at bounding box center [558, 347] width 11 height 16
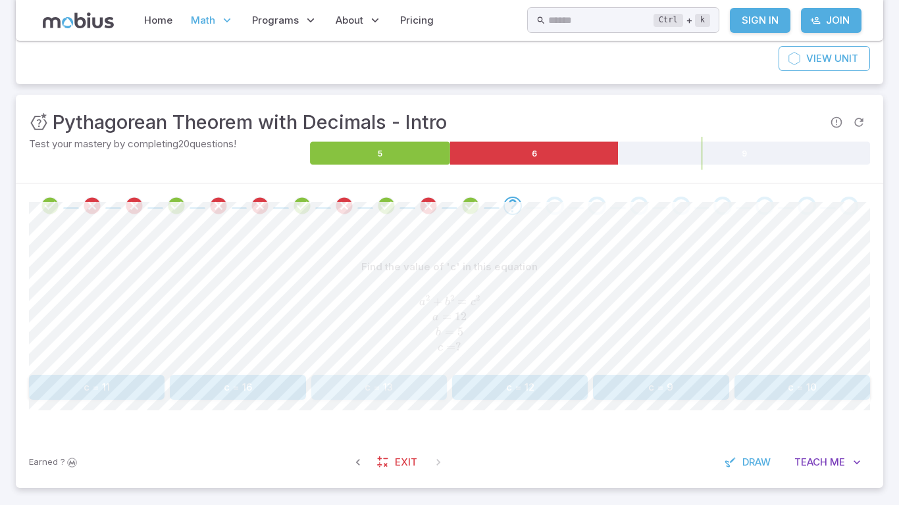
click at [421, 384] on button "c = 13" at bounding box center [379, 387] width 136 height 25
click at [430, 376] on button "a = 10" at bounding box center [379, 387] width 136 height 25
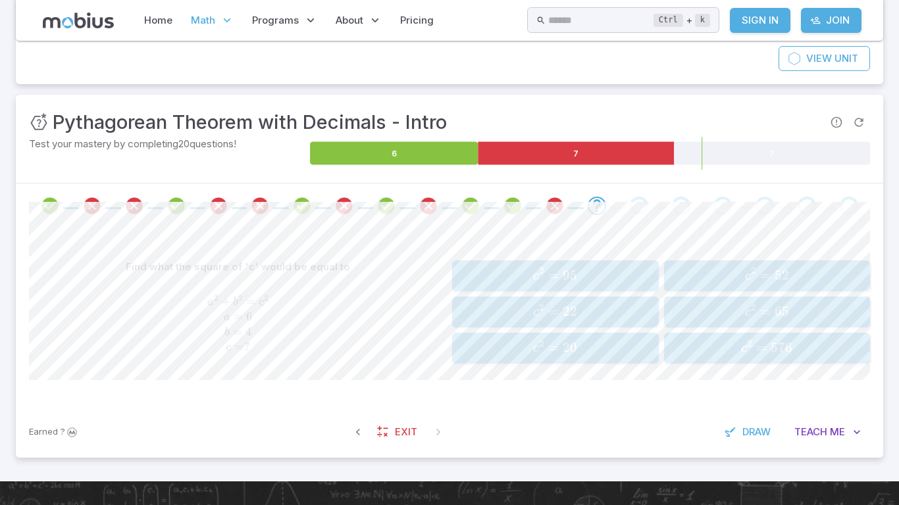
click at [798, 261] on button "c 2 = 52 c^2 = 52 c 2 = 52" at bounding box center [767, 276] width 207 height 31
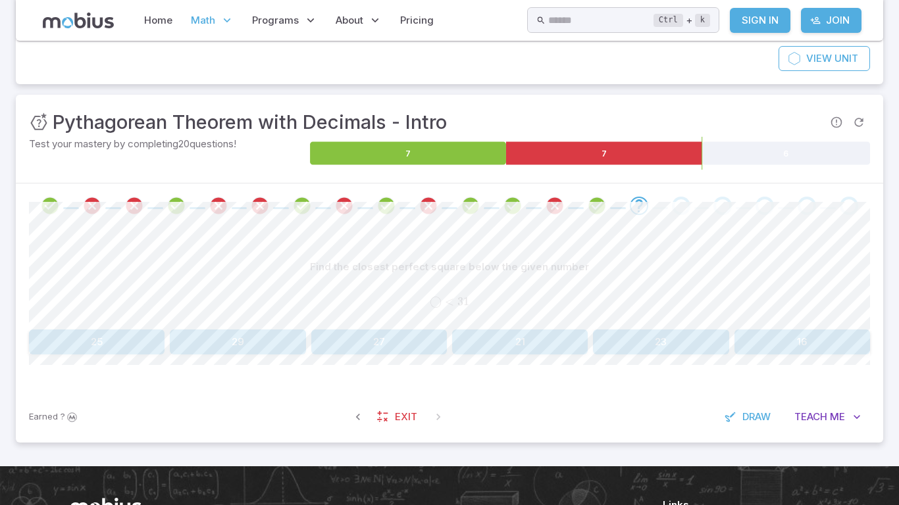
click at [539, 363] on div "Find the closest perfect square below the given number ◯ < 31 \bigcirc < 31 ◯ <…" at bounding box center [449, 309] width 841 height 163
click at [535, 355] on div "Find the closest perfect square below the given number ◯ < 31 \bigcirc < 31 ◯ <…" at bounding box center [449, 309] width 841 height 163
click at [530, 333] on button "21" at bounding box center [520, 342] width 136 height 25
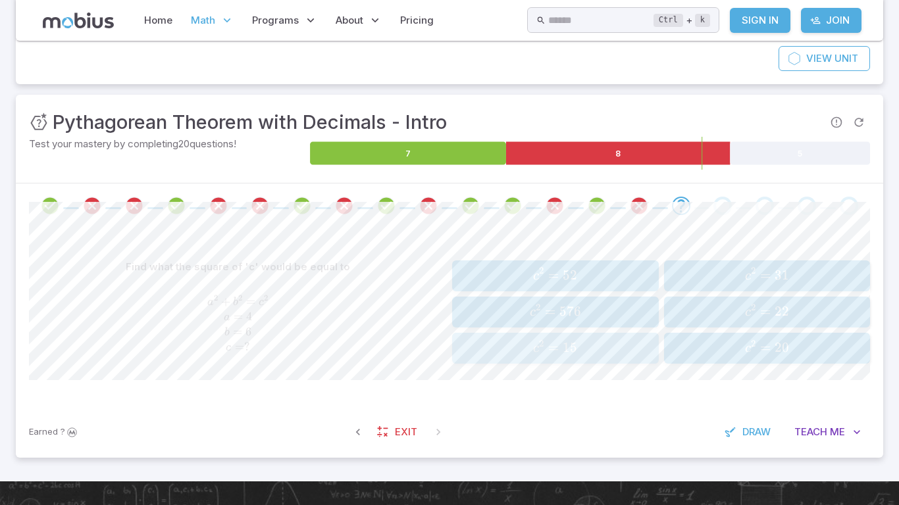
click at [627, 350] on span "c 2 = 15" at bounding box center [555, 348] width 198 height 18
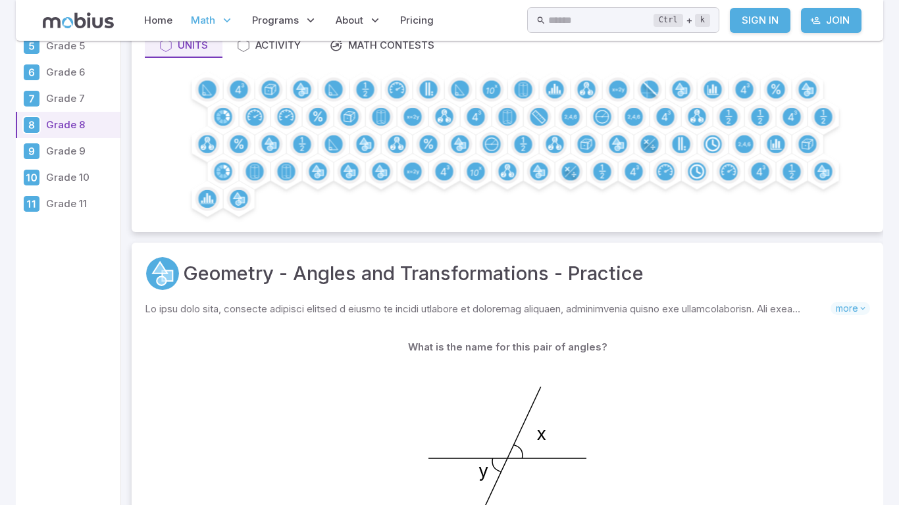
scroll to position [26, 0]
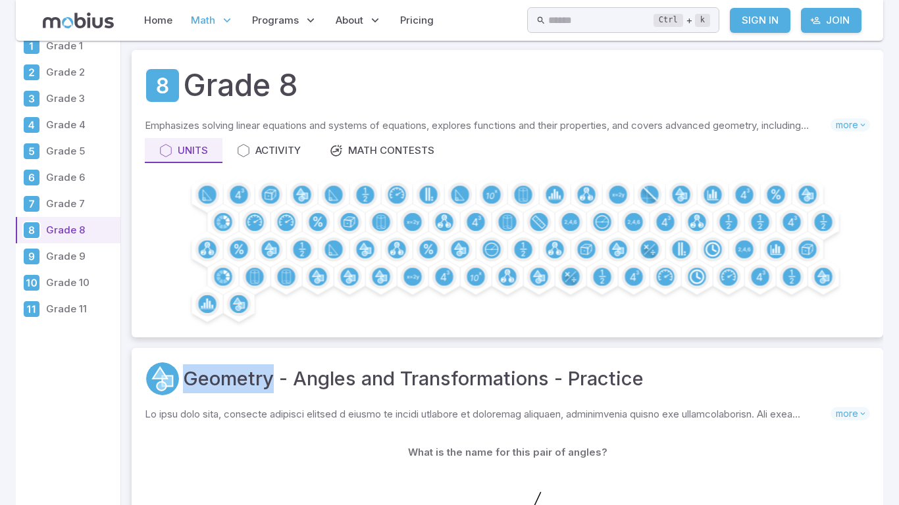
drag, startPoint x: 87, startPoint y: 0, endPoint x: 173, endPoint y: 243, distance: 258.0
click at [173, 243] on div at bounding box center [507, 251] width 725 height 145
click at [105, 204] on p "Grade 7" at bounding box center [80, 204] width 69 height 14
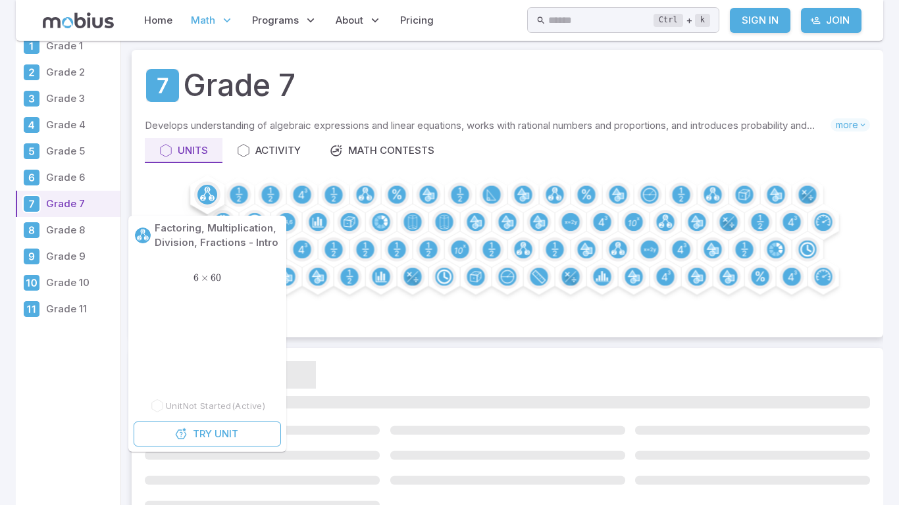
click at [206, 192] on circle at bounding box center [208, 190] width 6 height 6
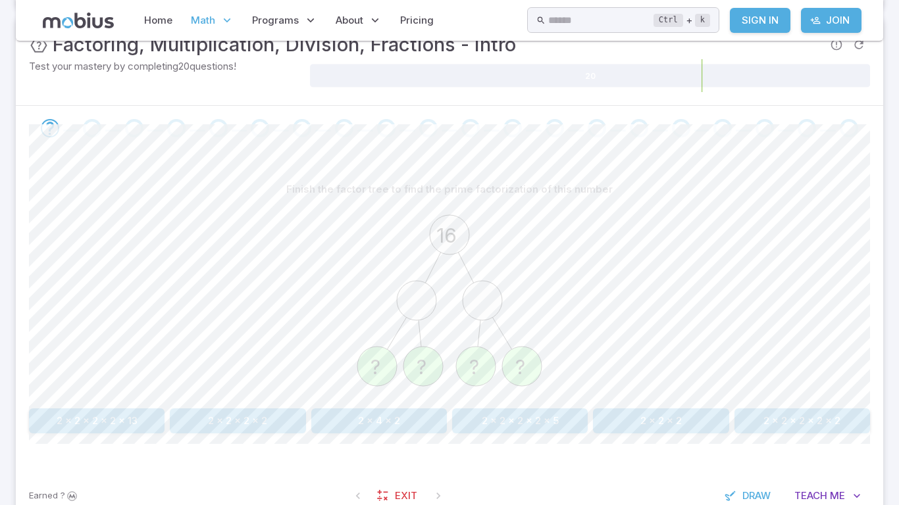
scroll to position [211, 0]
click at [274, 419] on button "2 x 2 x 2 x 2" at bounding box center [238, 419] width 136 height 25
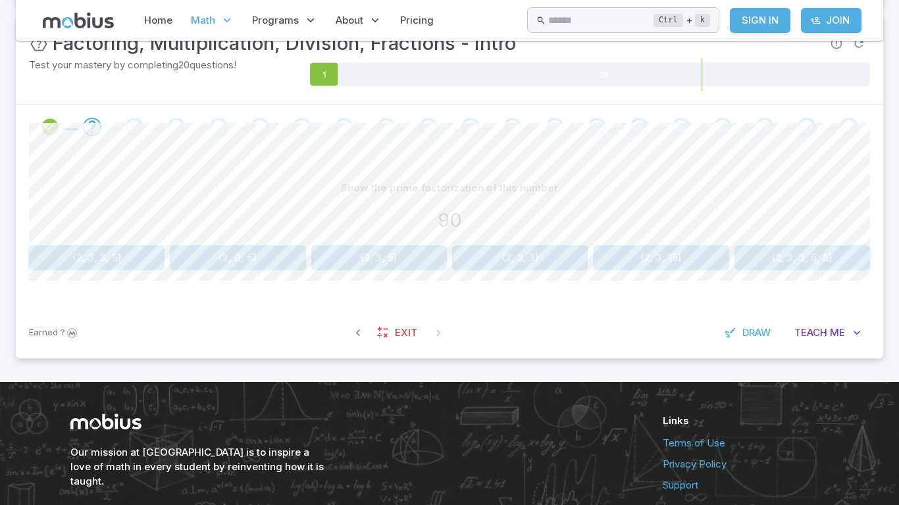
click at [385, 259] on button "{2, 3, 5}" at bounding box center [379, 257] width 136 height 25
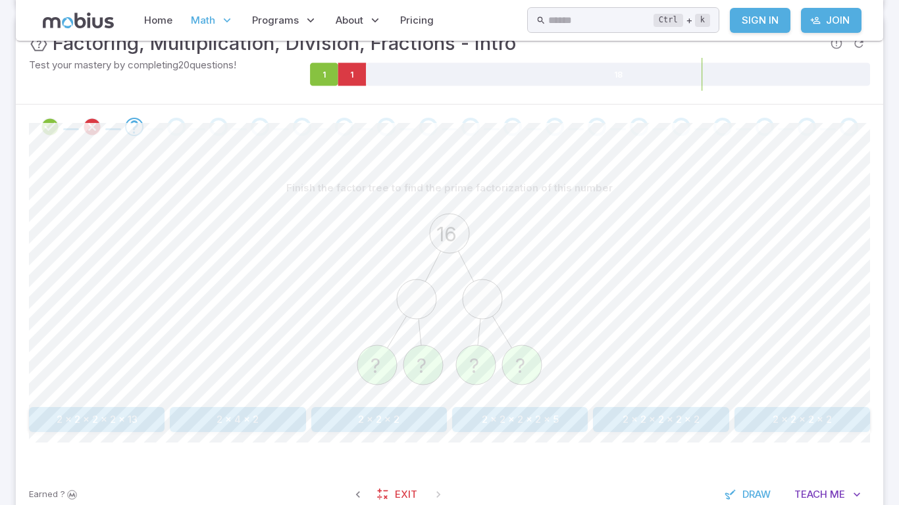
click at [834, 417] on button "2 x 2 x 2 x 2" at bounding box center [802, 419] width 136 height 25
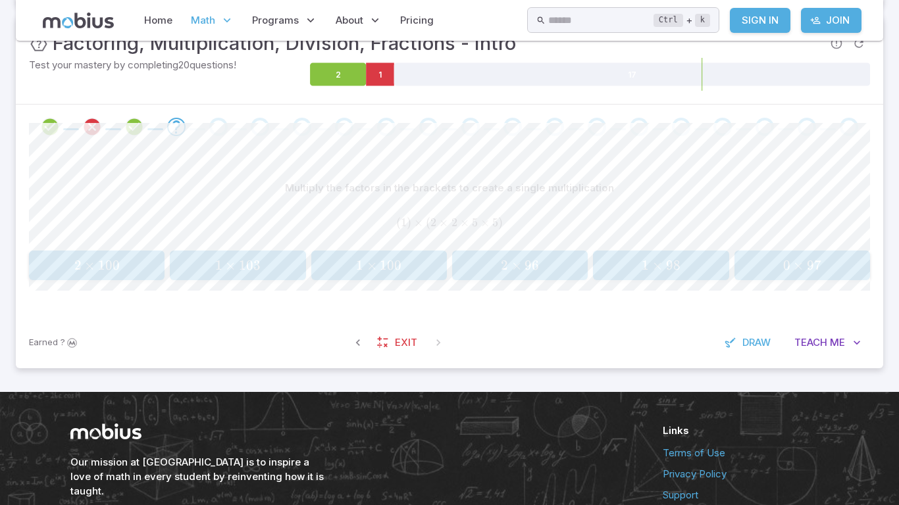
click at [419, 272] on span "1 × 100" at bounding box center [379, 265] width 128 height 16
drag, startPoint x: 508, startPoint y: 254, endPoint x: 512, endPoint y: 247, distance: 8.0
click at [512, 247] on div "Find a composite multiplication that is the same as the factored multiplication…" at bounding box center [449, 228] width 841 height 105
click at [516, 257] on span "×" at bounding box center [516, 265] width 11 height 16
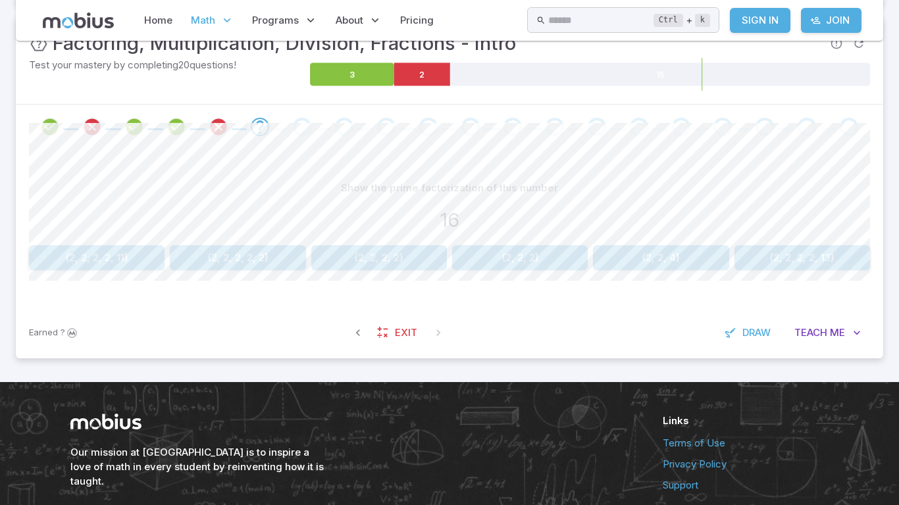
click at [99, 257] on button "{2, 2, 2, 2, 11}" at bounding box center [97, 257] width 136 height 25
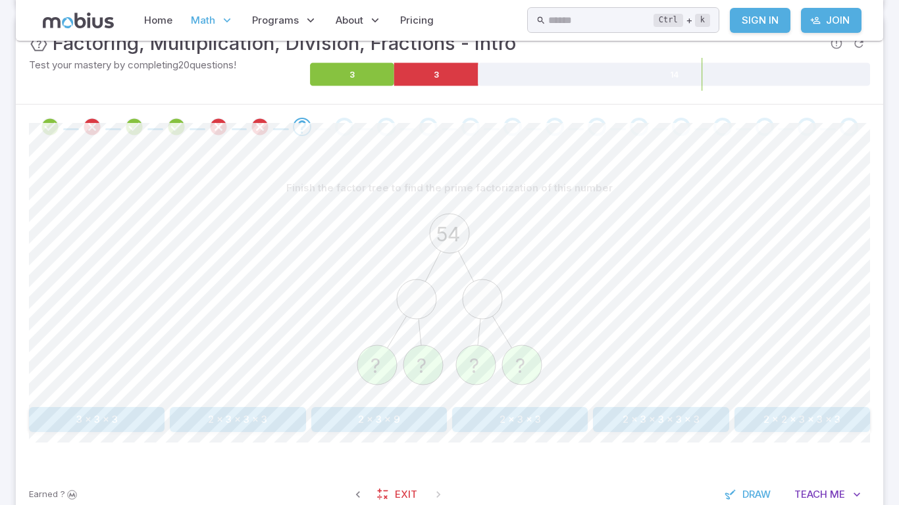
click at [252, 432] on button "2 x 3 x 3 x 3" at bounding box center [238, 419] width 136 height 25
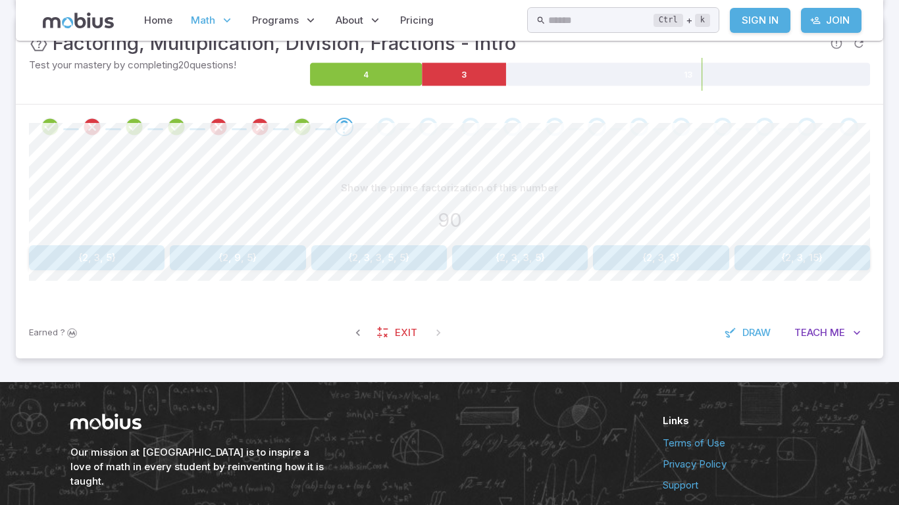
click at [555, 243] on div "Show the prime factorization of this number 90 {2, 3, 5} {2, 9, 5} {2, 3, 3, 5,…" at bounding box center [449, 223] width 841 height 95
click at [555, 246] on button "{2, 3, 3, 5}" at bounding box center [520, 257] width 136 height 25
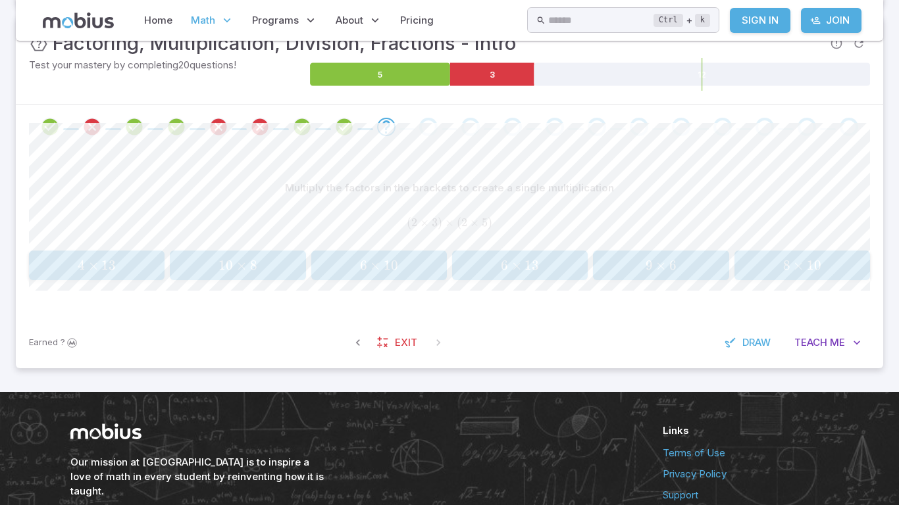
click at [384, 272] on span "10" at bounding box center [391, 265] width 14 height 16
click at [226, 272] on span "15" at bounding box center [222, 265] width 14 height 16
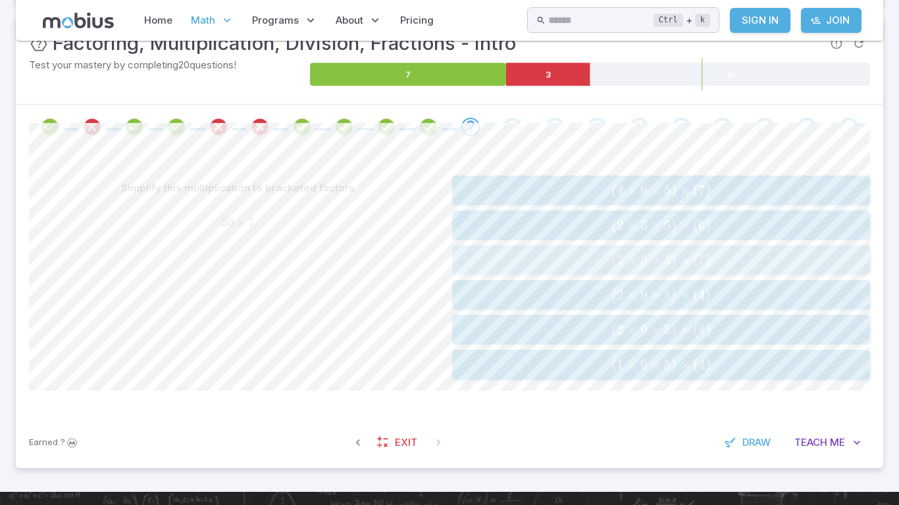
click at [612, 260] on span "(" at bounding box center [613, 260] width 5 height 16
click at [501, 265] on span "2 × 7 × 5 × 2 × 4 × 7" at bounding box center [660, 260] width 409 height 16
click at [619, 281] on div "( 3 × 8 ) × ( 3 × 3 × 2 × 3 ) (3 \times 8) \times (3 \times 3 \times 2 \times 3…" at bounding box center [661, 278] width 418 height 204
click at [619, 281] on button "( 2 × 8 ) × ( 3 × 3 × 3 × 3 ) (2 \times 8) \times (3 \times 3 \times 3 \times 3…" at bounding box center [661, 295] width 418 height 30
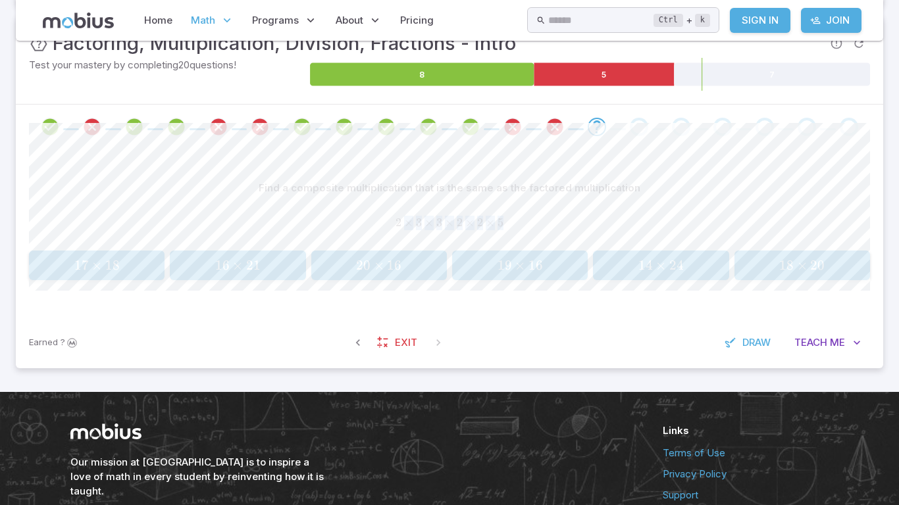
drag, startPoint x: 399, startPoint y: 220, endPoint x: 509, endPoint y: 220, distance: 109.9
click at [509, 220] on span "2 × 3 × 3 × 2 × 2 × 5" at bounding box center [449, 223] width 841 height 14
click at [457, 224] on span "2" at bounding box center [460, 223] width 6 height 14
drag, startPoint x: 393, startPoint y: 222, endPoint x: 409, endPoint y: 220, distance: 15.3
click at [409, 220] on span "2 × 3 × 3 × 2 × 2 × 5" at bounding box center [449, 223] width 841 height 14
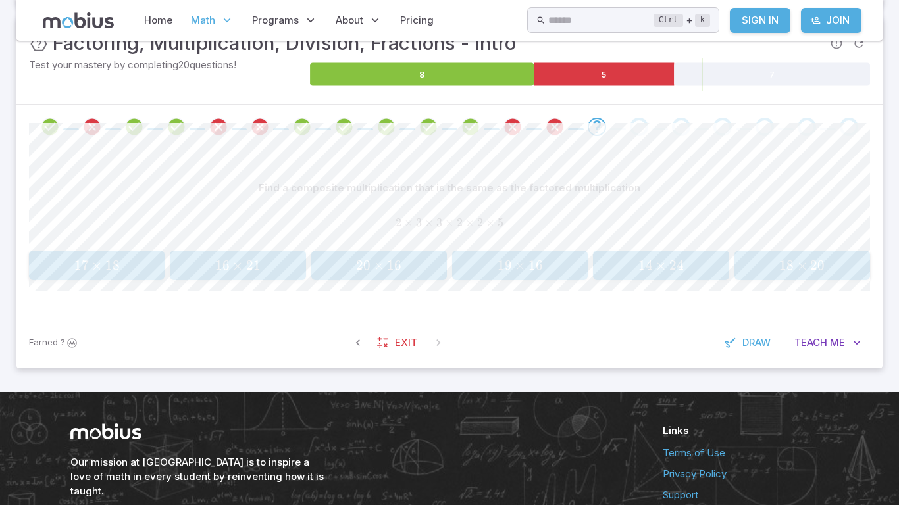
click at [393, 227] on span "2 × 3 × 3 × 2 × 2 × 5" at bounding box center [449, 223] width 841 height 14
drag, startPoint x: 397, startPoint y: 220, endPoint x: 505, endPoint y: 220, distance: 108.5
click at [505, 220] on span "2 × 3 × 3 × 2 × 2 × 5" at bounding box center [449, 223] width 841 height 14
click at [413, 119] on div "Unit Mastery : Factoring, Multiplication, Division, Fractions - Intro Test your…" at bounding box center [449, 192] width 867 height 353
drag, startPoint x: 397, startPoint y: 220, endPoint x: 496, endPoint y: 224, distance: 98.8
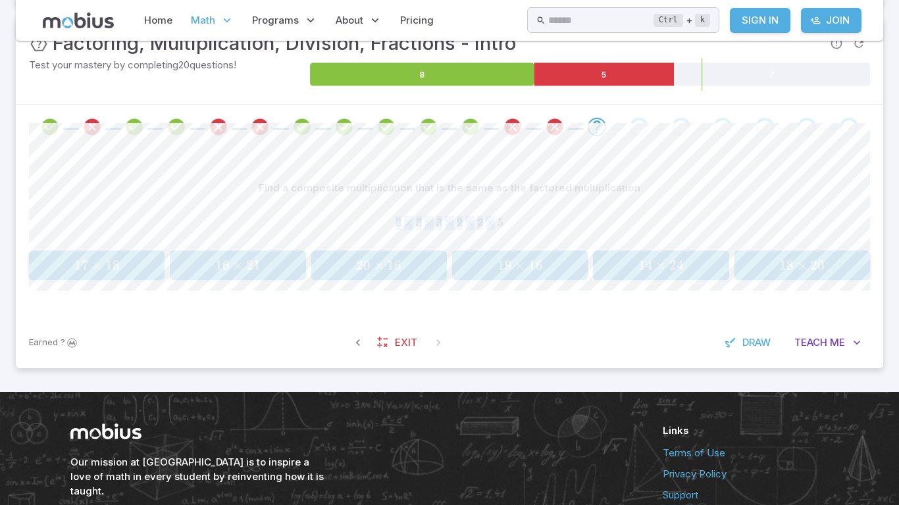
click at [496, 224] on span "2 × 3 × 3 × 2 × 2 × 5" at bounding box center [449, 223] width 841 height 14
click at [460, 202] on div "Find a composite multiplication that is the same as the factored multiplication…" at bounding box center [449, 211] width 841 height 70
drag, startPoint x: 395, startPoint y: 224, endPoint x: 505, endPoint y: 224, distance: 109.9
click at [505, 224] on span "2 × 3 × 3 × 2 × 2 × 5" at bounding box center [449, 223] width 841 height 14
click at [390, 128] on div "Unit Mastery : Factoring, Multiplication, Division, Fractions - Intro Test your…" at bounding box center [449, 192] width 867 height 353
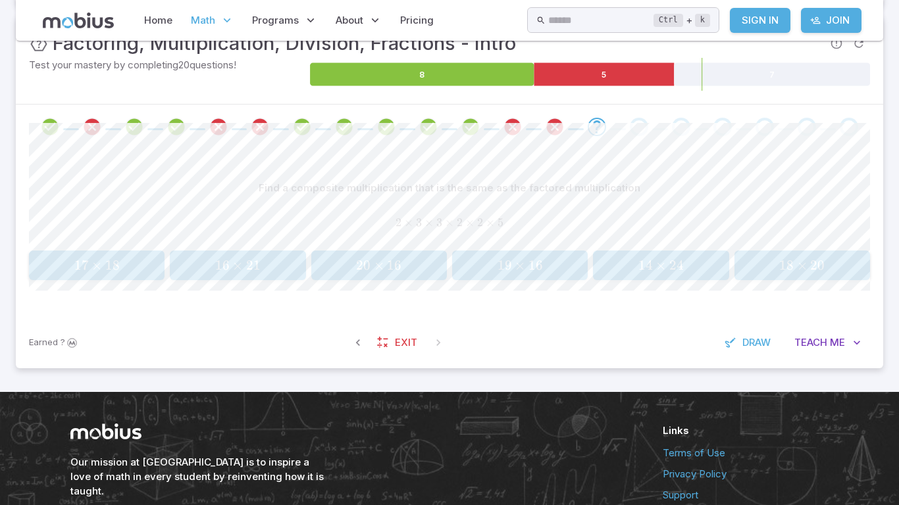
click at [416, 265] on span "20 × 16" at bounding box center [379, 265] width 128 height 16
